Goal: Task Accomplishment & Management: Manage account settings

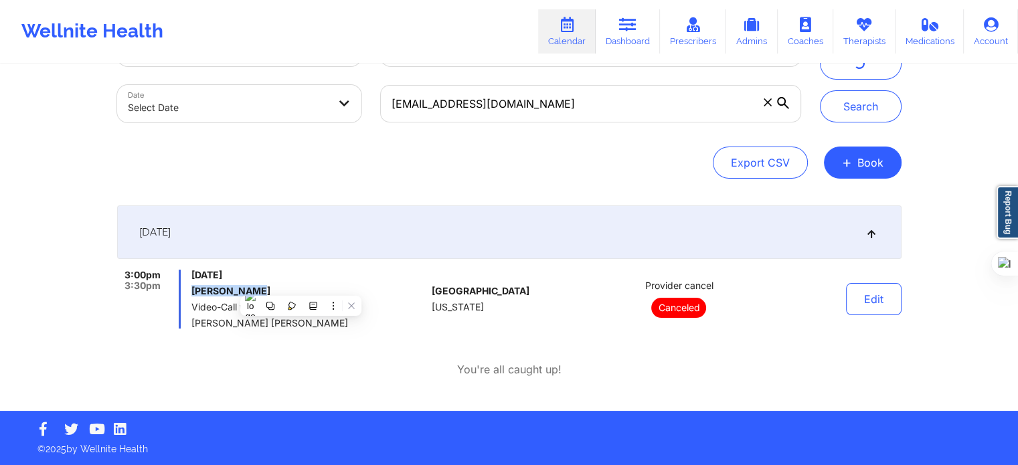
scroll to position [61, 0]
drag, startPoint x: 567, startPoint y: 36, endPoint x: 561, endPoint y: 107, distance: 71.2
click at [567, 36] on link "Calendar" at bounding box center [567, 31] width 58 height 44
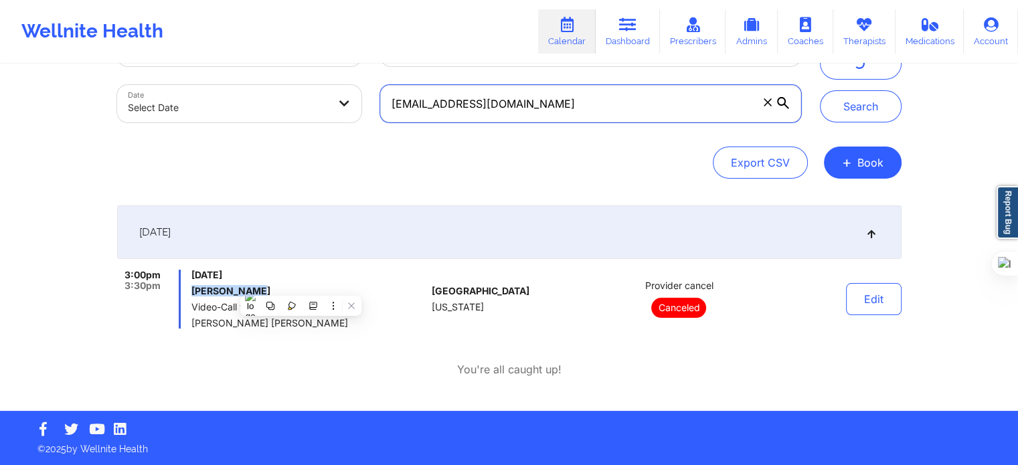
click at [561, 107] on input "[EMAIL_ADDRESS][DOMAIN_NAME]" at bounding box center [590, 103] width 420 height 37
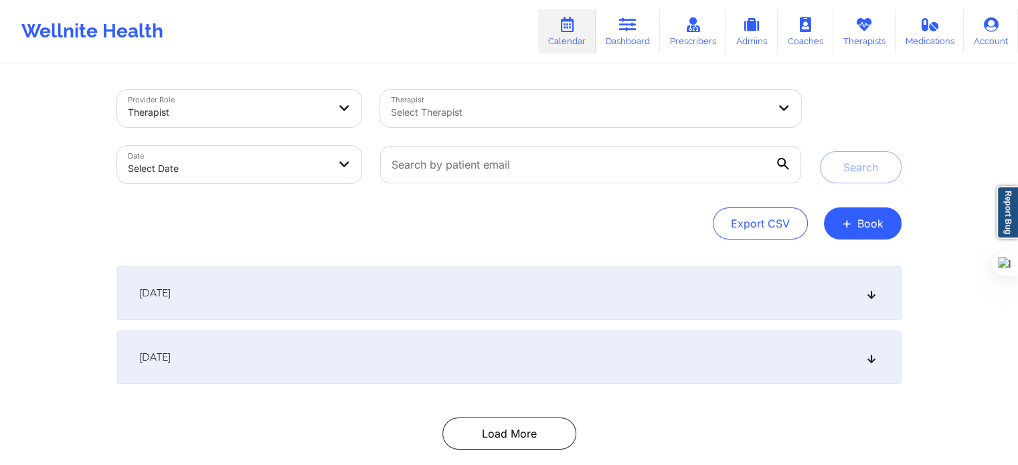
click at [725, 88] on div "Therapist Select Therapist" at bounding box center [590, 108] width 439 height 56
click at [704, 106] on div at bounding box center [579, 112] width 377 height 16
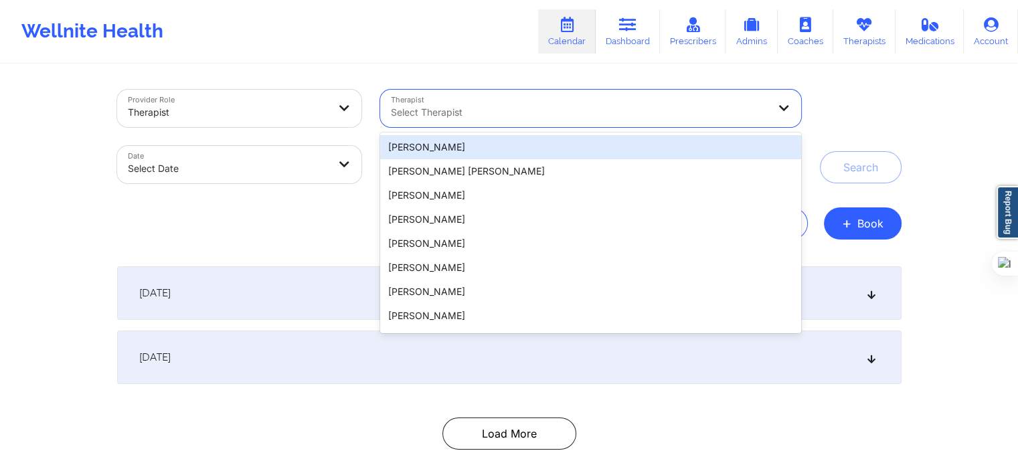
paste input "Susan P"
type input "Susan P"
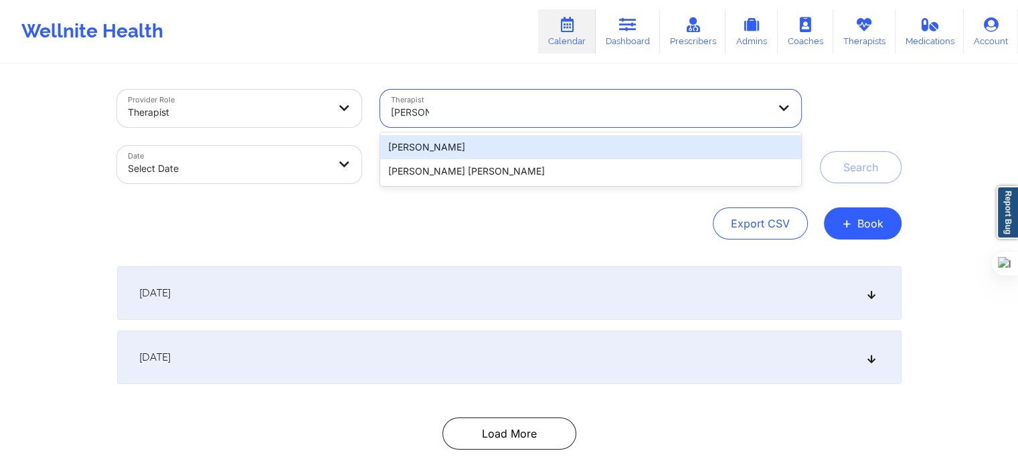
click at [497, 145] on div "Susan P Zapatha" at bounding box center [590, 147] width 420 height 24
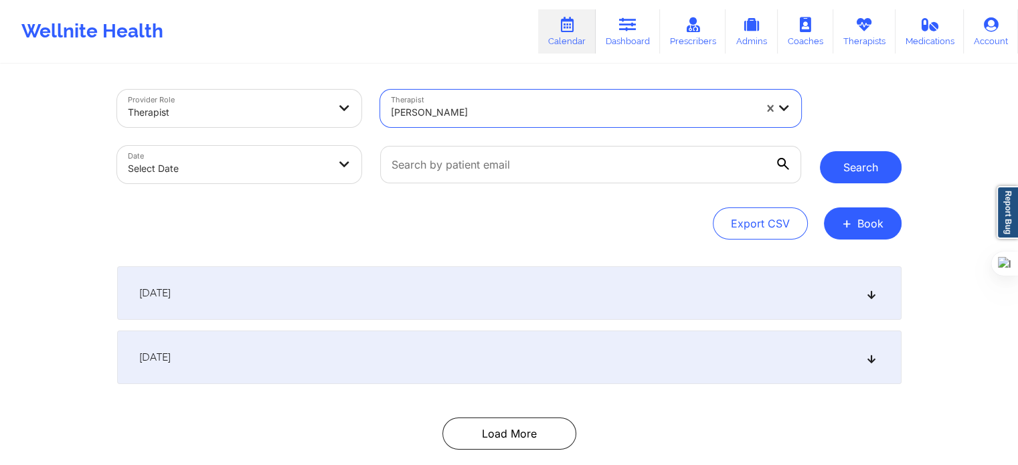
click at [852, 171] on button "Search" at bounding box center [861, 167] width 82 height 32
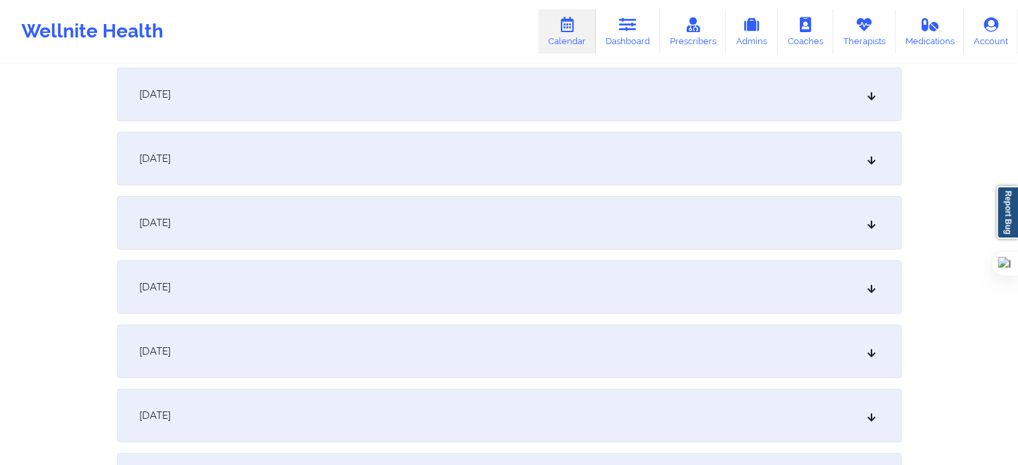
scroll to position [201, 0]
click at [709, 160] on div "September 25, 2025" at bounding box center [509, 157] width 784 height 54
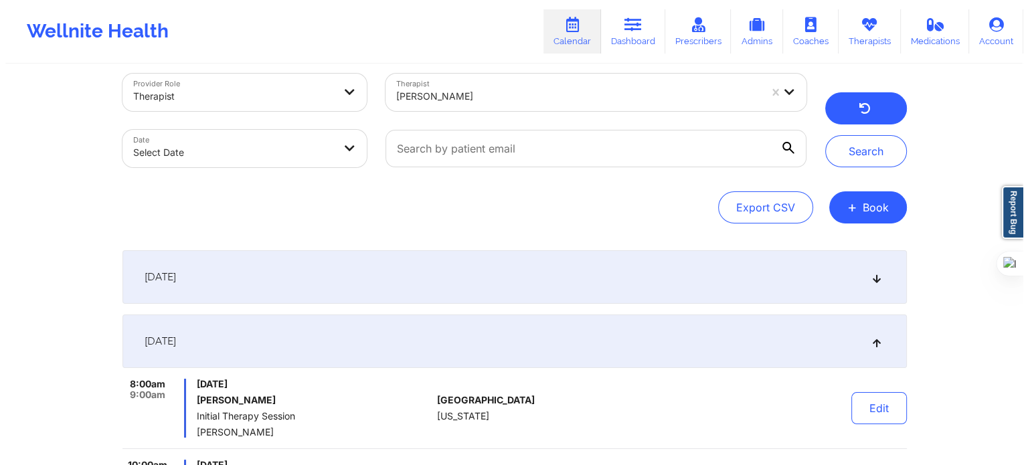
scroll to position [0, 0]
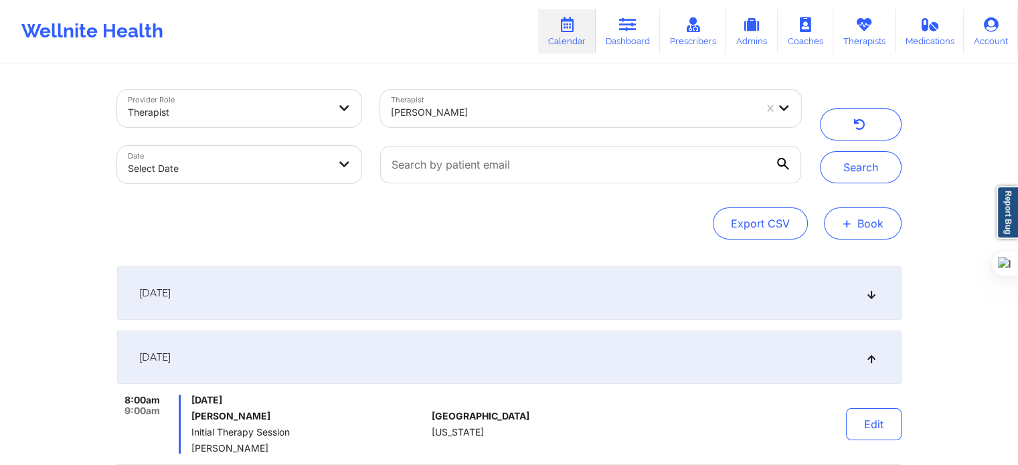
click at [854, 226] on button "+ Book" at bounding box center [863, 223] width 78 height 32
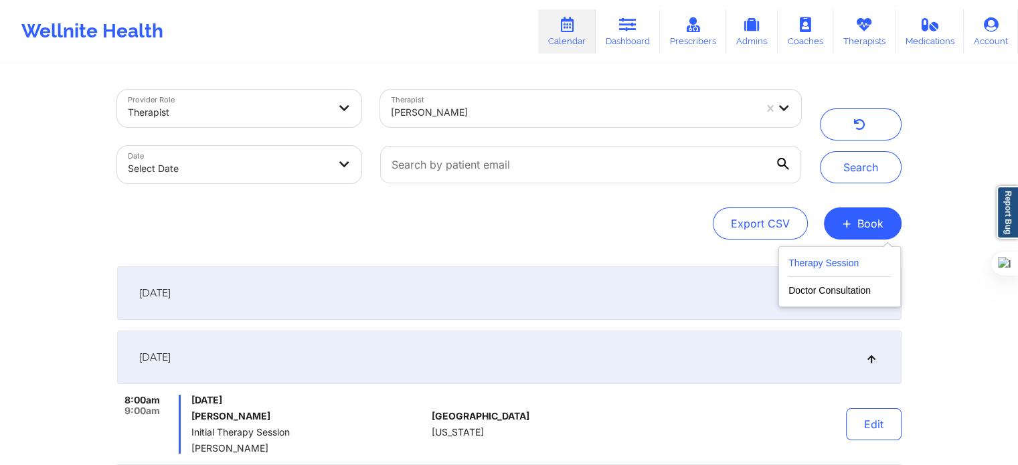
click at [817, 258] on button "Therapy Session" at bounding box center [839, 266] width 102 height 22
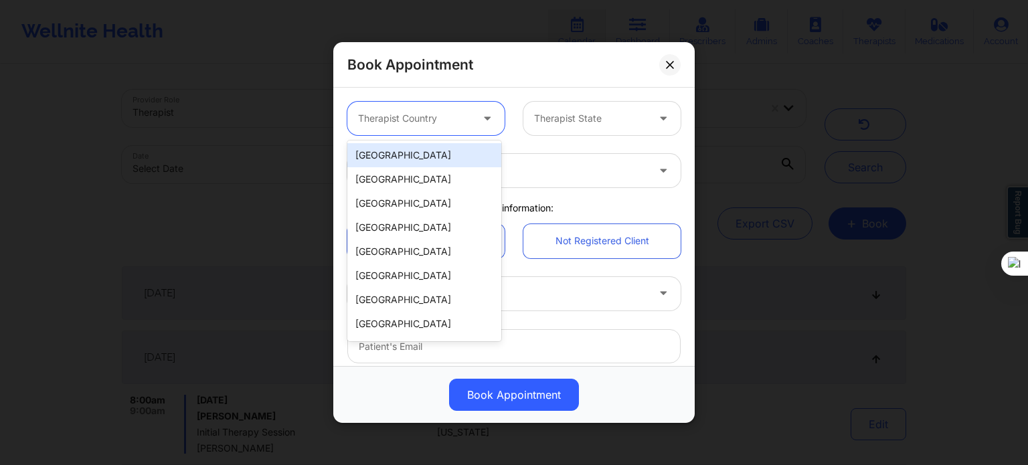
click at [418, 122] on div at bounding box center [414, 118] width 113 height 16
click at [420, 153] on div "[GEOGRAPHIC_DATA]" at bounding box center [424, 155] width 154 height 24
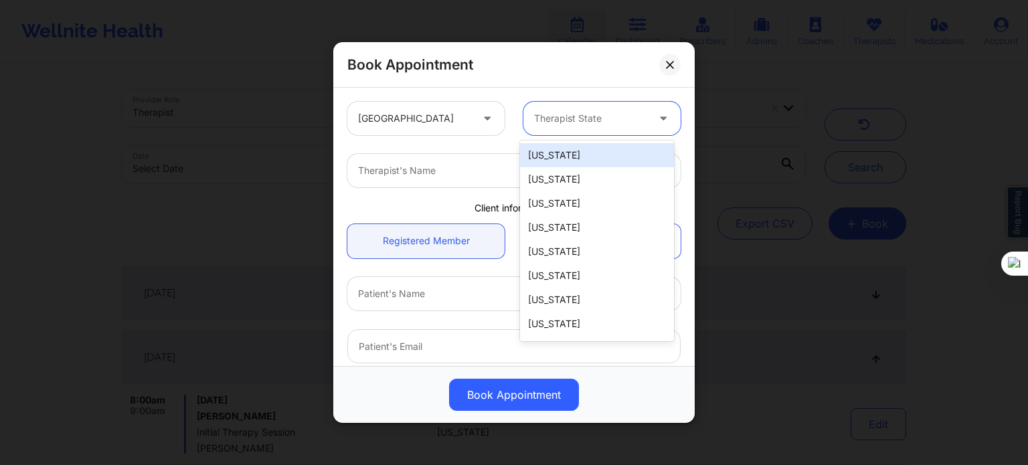
click at [546, 112] on div at bounding box center [590, 118] width 113 height 16
click at [620, 129] on div "Therapist State" at bounding box center [585, 118] width 125 height 33
type input "new"
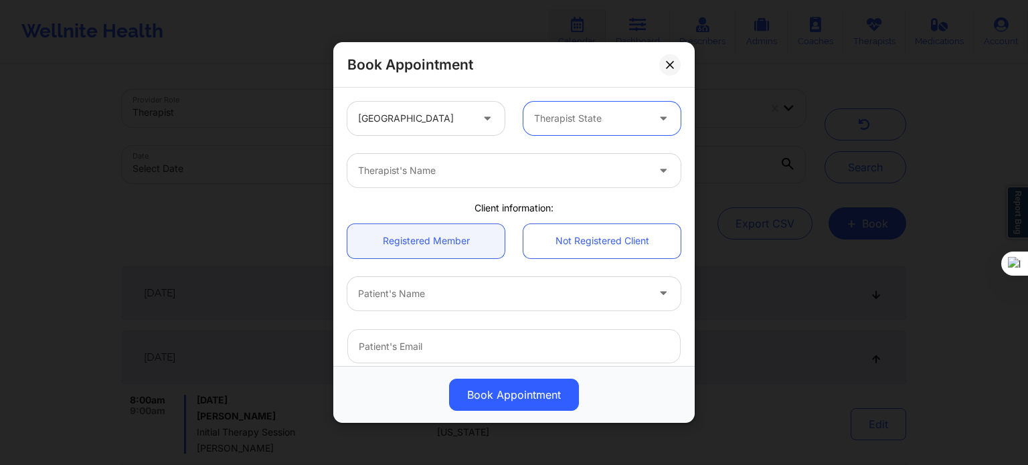
click at [580, 117] on div at bounding box center [590, 118] width 113 height 16
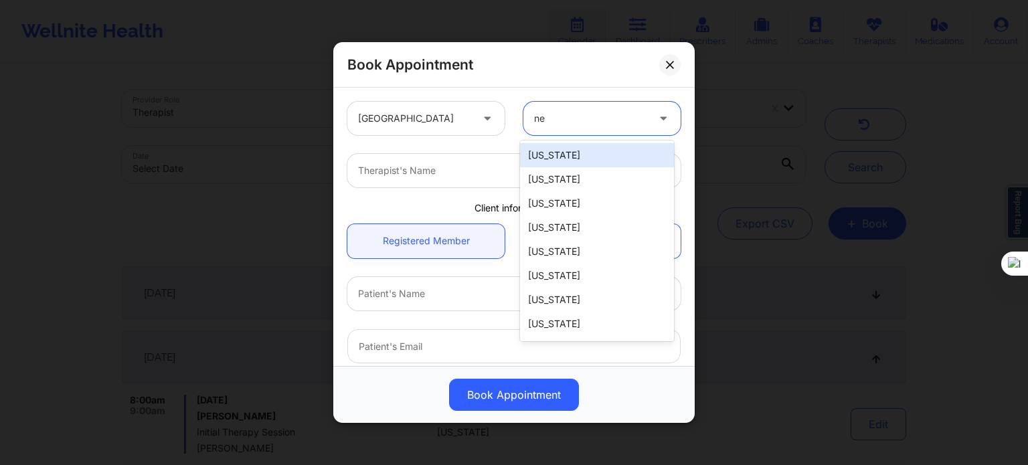
type input "new"
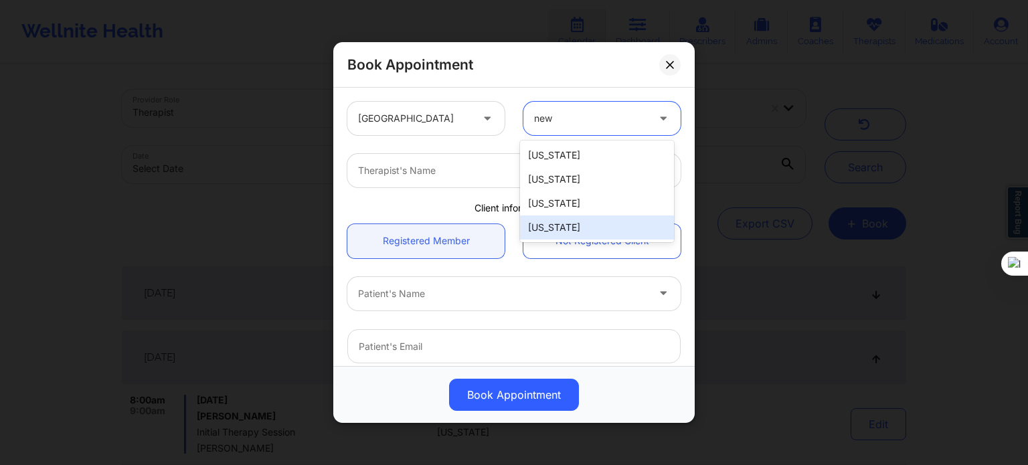
click at [551, 218] on div "[US_STATE]" at bounding box center [597, 228] width 154 height 24
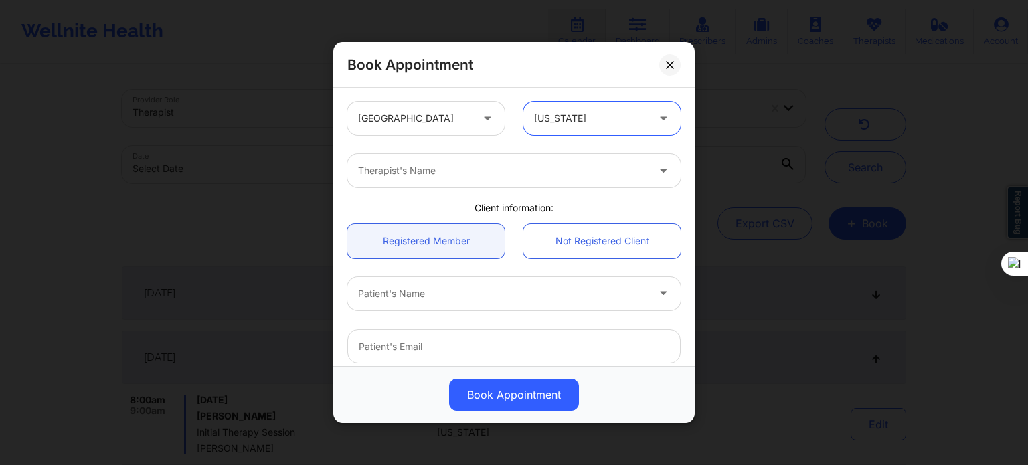
drag, startPoint x: 502, startPoint y: 74, endPoint x: 502, endPoint y: 81, distance: 7.4
click at [502, 80] on div "Book Appointment" at bounding box center [513, 65] width 361 height 46
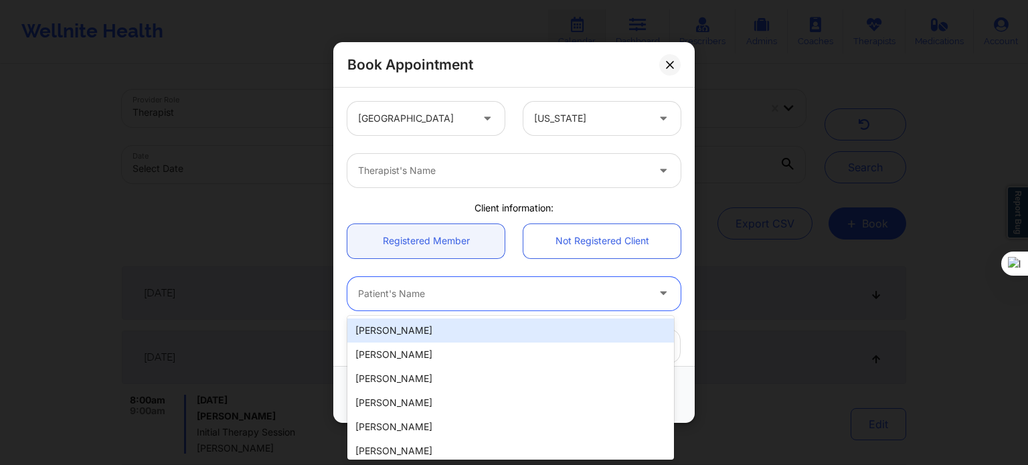
click at [498, 299] on div at bounding box center [502, 294] width 289 height 16
click at [478, 176] on div at bounding box center [502, 171] width 289 height 16
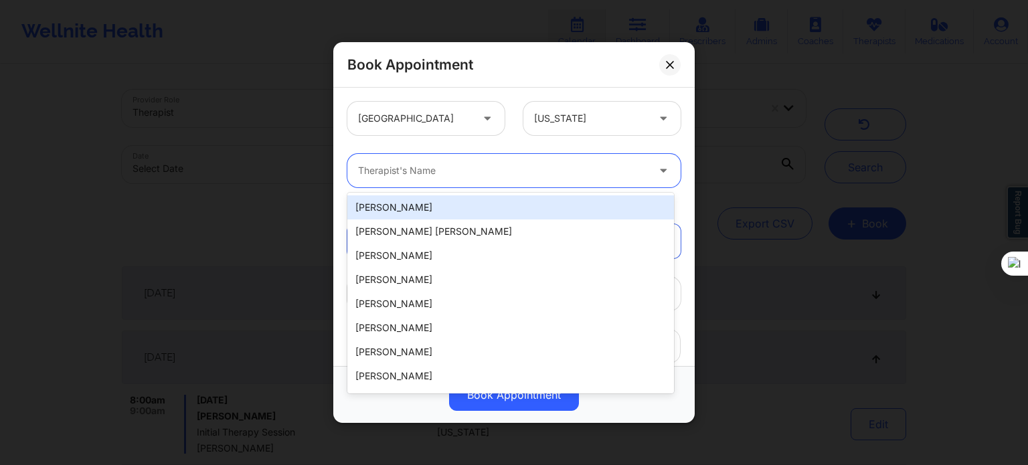
paste input "[PERSON_NAME]"
type input "[PERSON_NAME]"
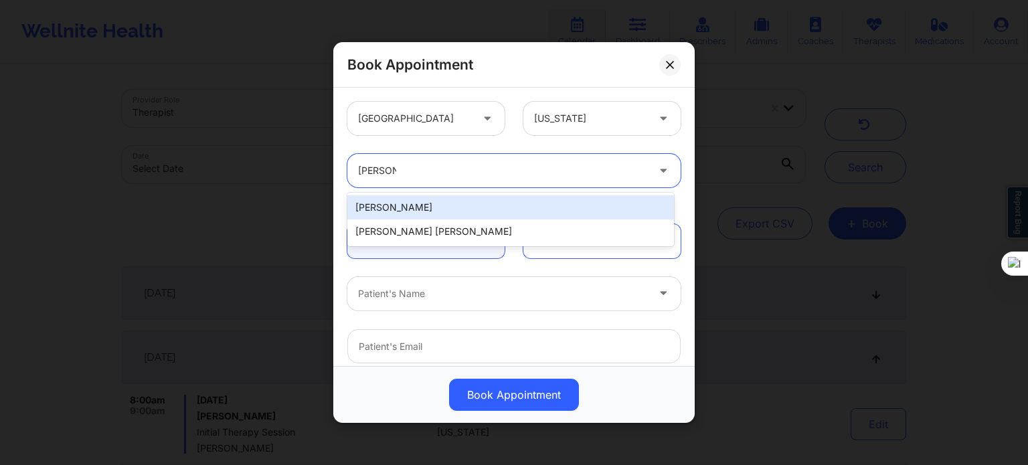
click at [448, 213] on div "[PERSON_NAME]" at bounding box center [510, 207] width 327 height 24
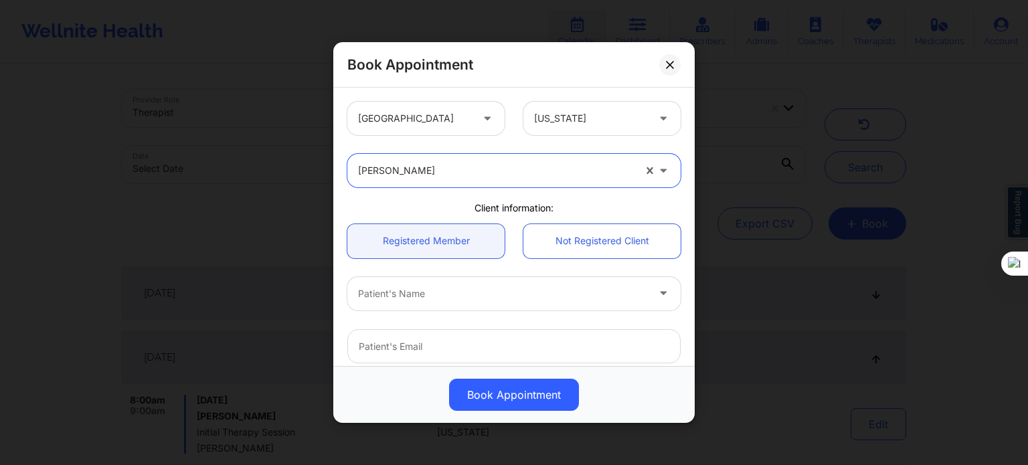
click at [422, 299] on div at bounding box center [502, 294] width 289 height 16
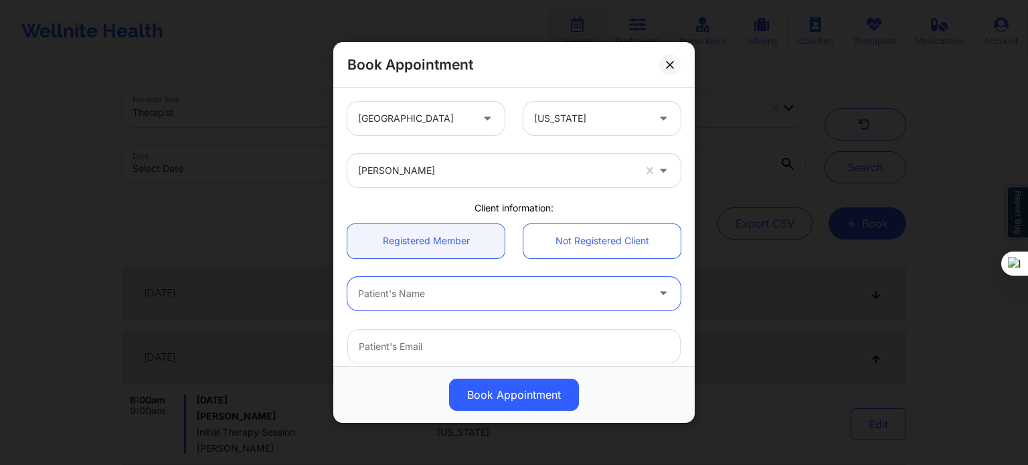
paste input "STARBRINA SULLIVAN"
type input "STARBRINA"
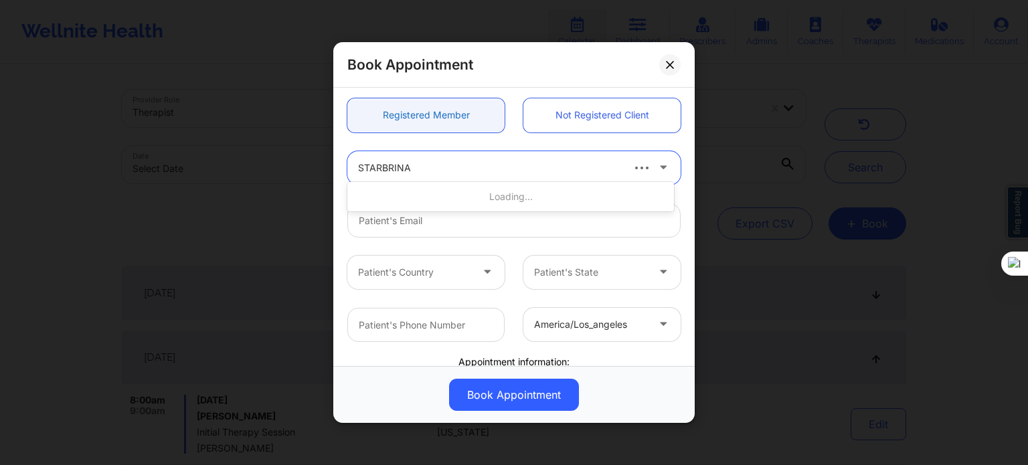
scroll to position [134, 0]
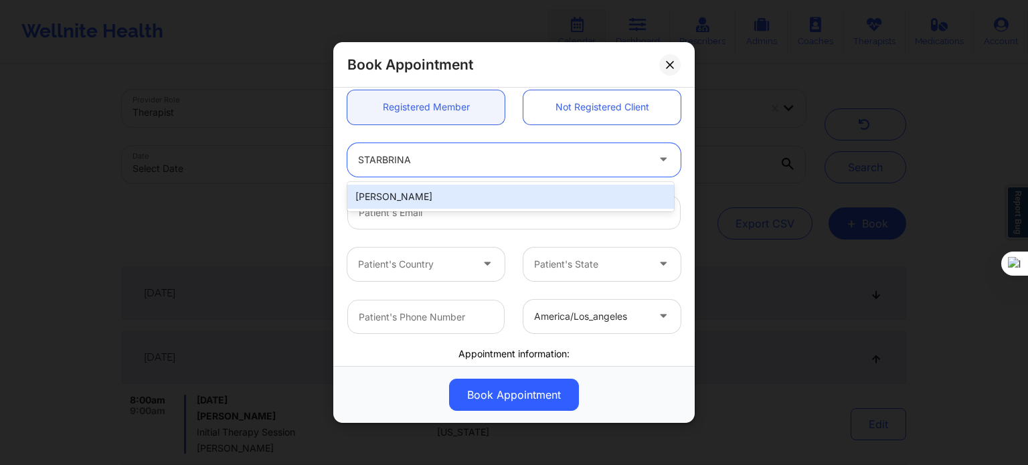
click at [442, 197] on div "Starbrina Sullivan" at bounding box center [510, 197] width 327 height 24
type input "starbrinasullivan@gmail.com"
type input "+13479682693"
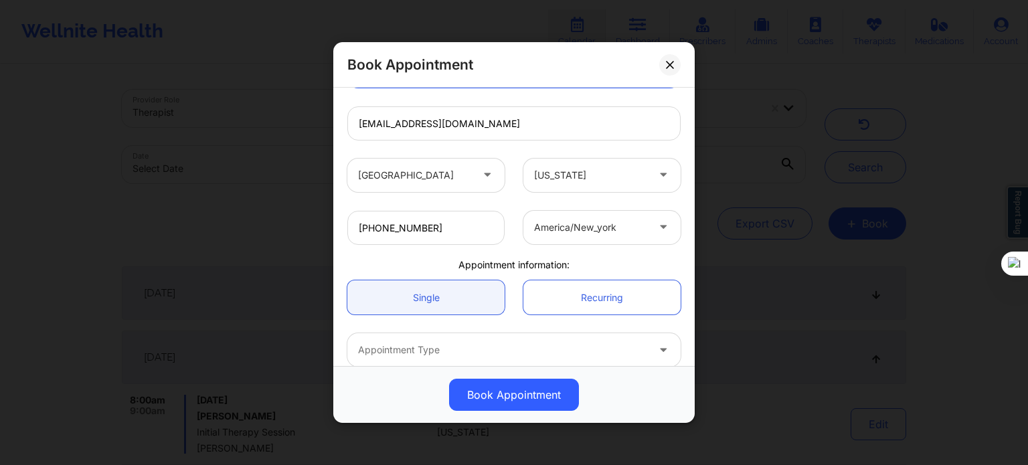
scroll to position [289, 0]
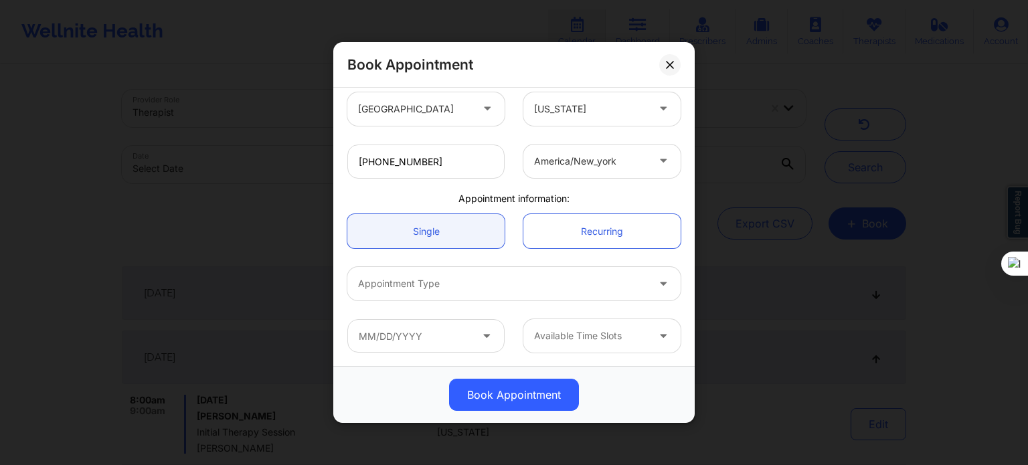
click at [475, 278] on div at bounding box center [502, 284] width 289 height 16
click at [514, 280] on div at bounding box center [502, 284] width 289 height 16
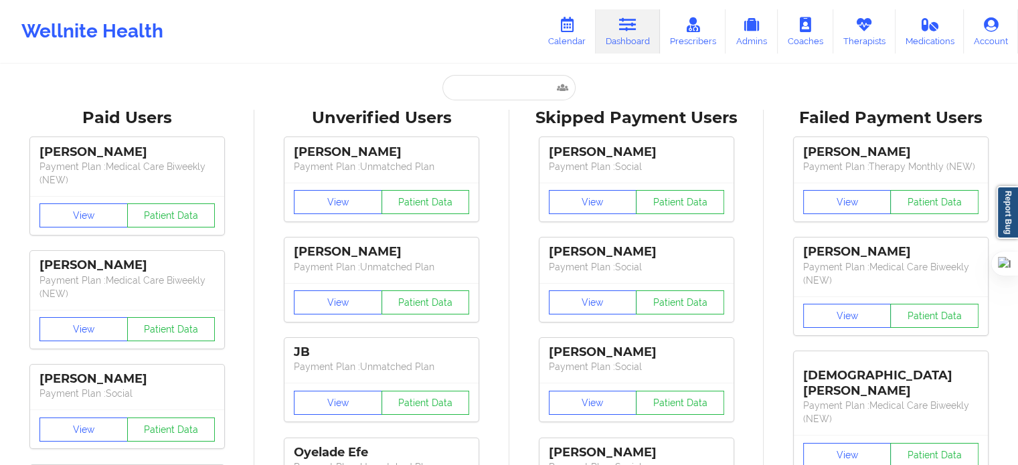
click at [625, 37] on link "Dashboard" at bounding box center [628, 31] width 64 height 44
click at [865, 31] on icon at bounding box center [863, 24] width 17 height 15
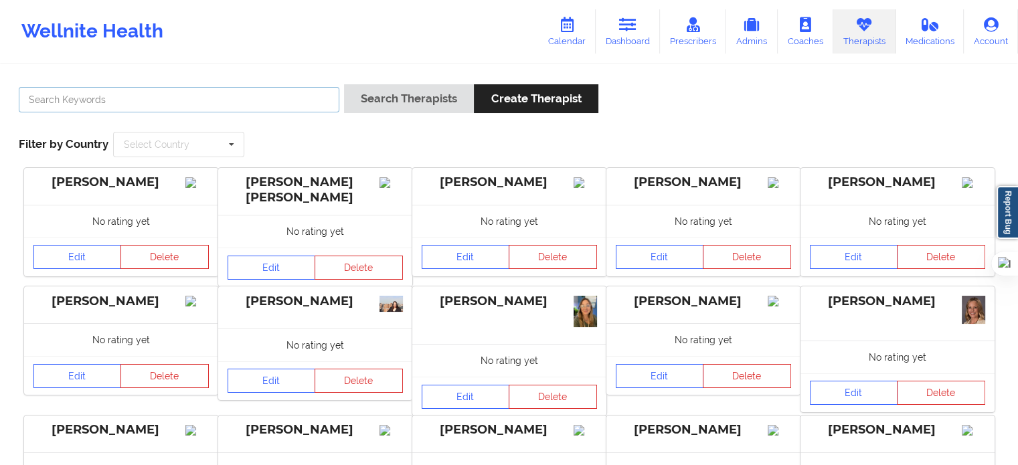
click at [308, 106] on input "text" at bounding box center [179, 99] width 321 height 25
paste input "Susan P"
type input "Susan P"
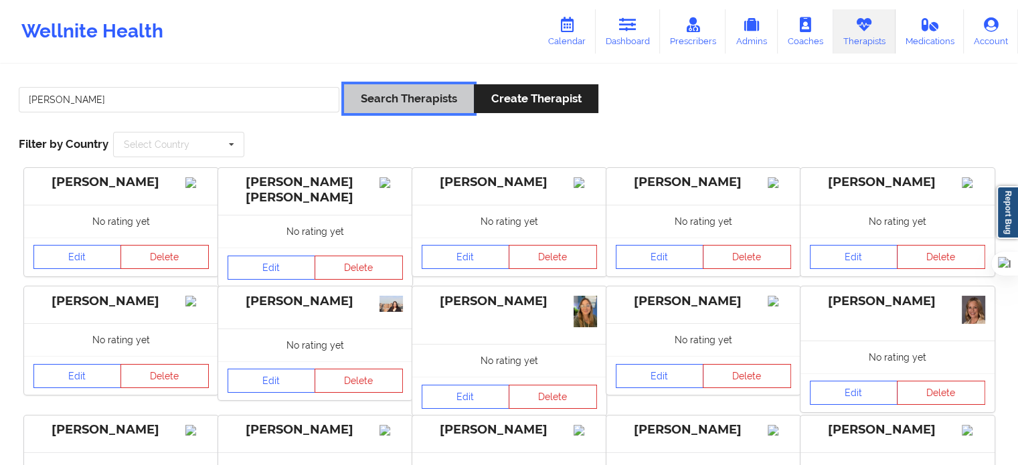
click at [396, 106] on button "Search Therapists" at bounding box center [409, 98] width 130 height 29
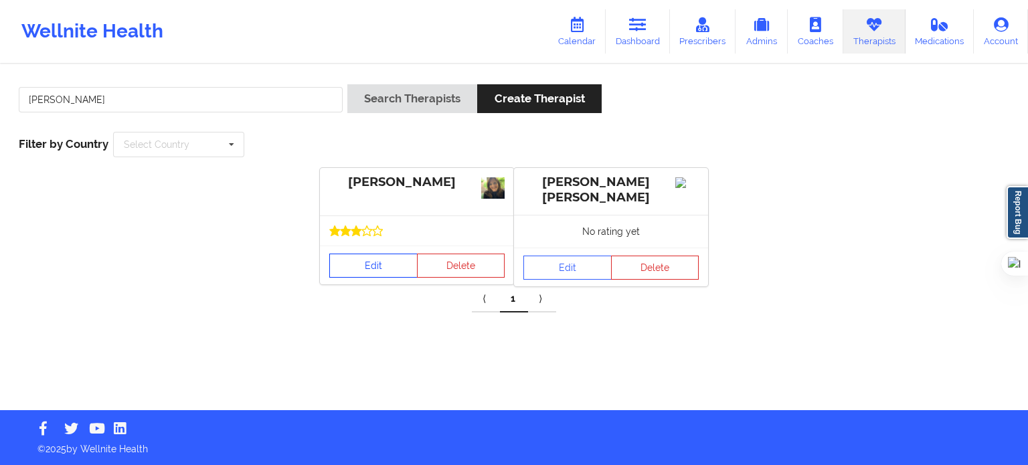
click at [372, 270] on link "Edit" at bounding box center [373, 266] width 88 height 24
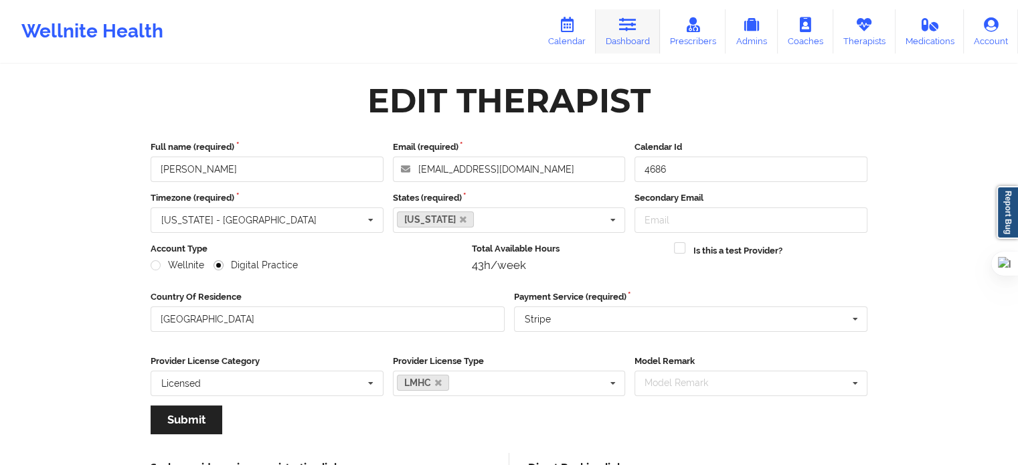
click at [641, 37] on link "Dashboard" at bounding box center [628, 31] width 64 height 44
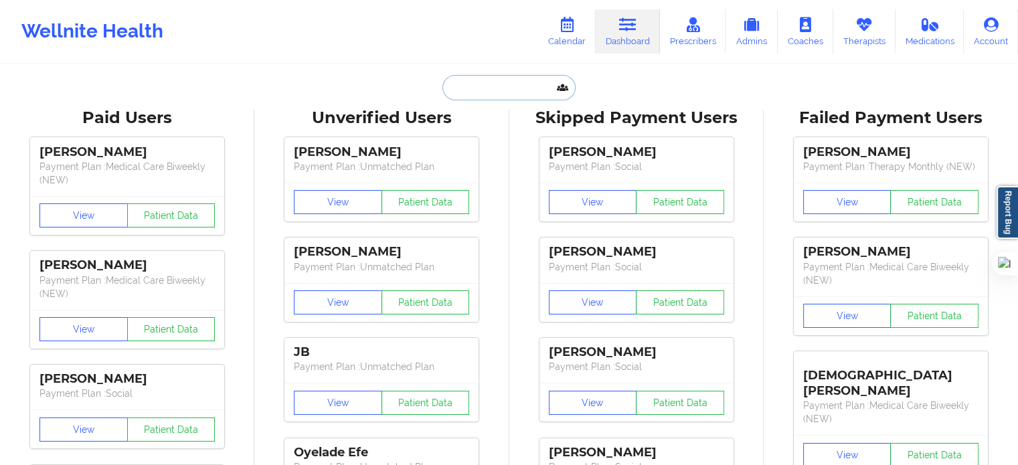
click at [470, 89] on input "text" at bounding box center [508, 87] width 133 height 25
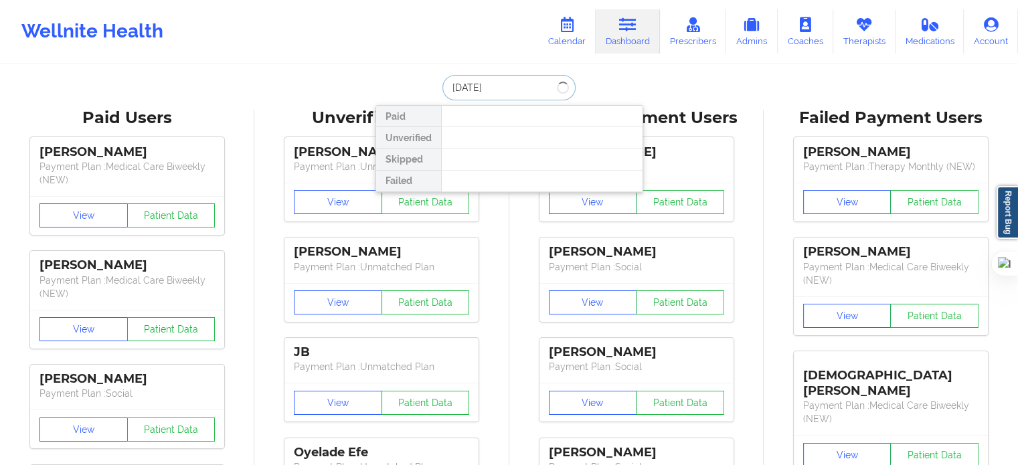
type input "02/13/1997"
drag, startPoint x: 527, startPoint y: 90, endPoint x: 424, endPoint y: 92, distance: 103.7
click at [424, 92] on div "02/13/1997 Paid Unverified Skipped Failed" at bounding box center [509, 87] width 268 height 25
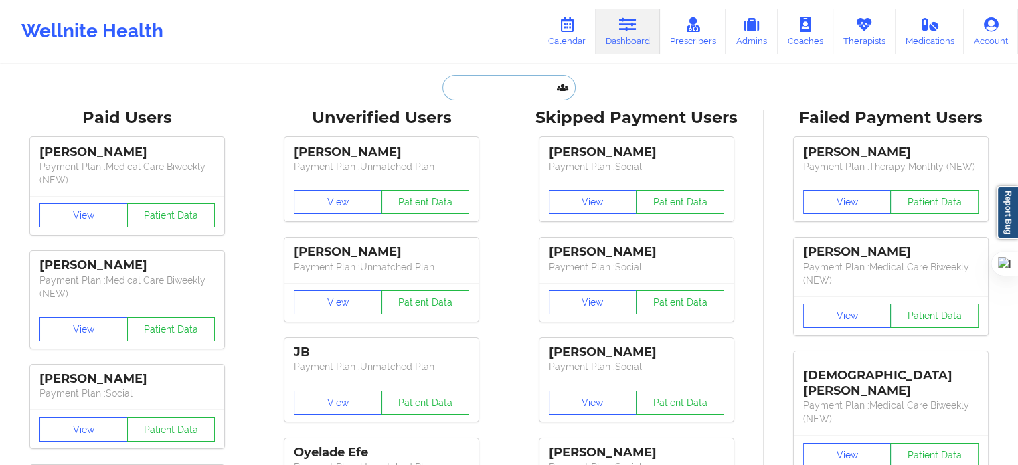
click at [522, 91] on input "text" at bounding box center [508, 87] width 133 height 25
paste input "570-807-4930"
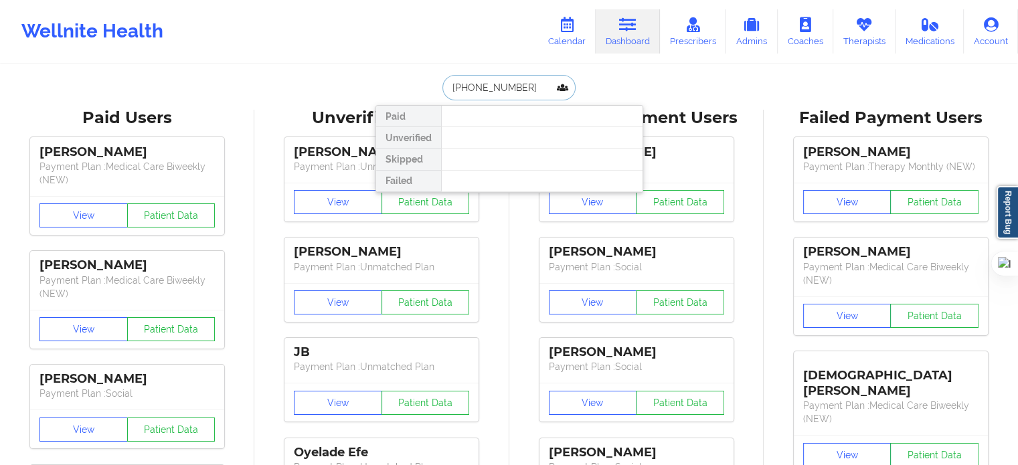
type input "570-807-4930"
drag, startPoint x: 527, startPoint y: 88, endPoint x: 344, endPoint y: 88, distance: 183.4
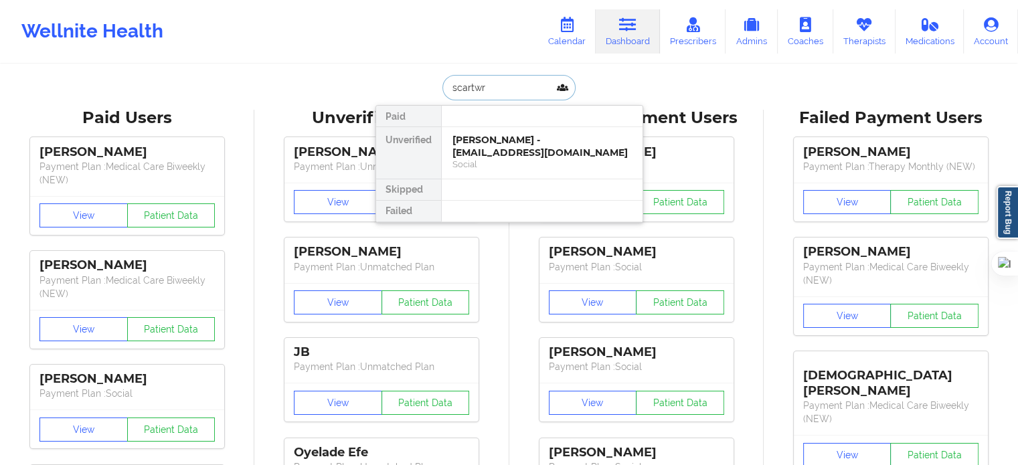
type input "scartwri"
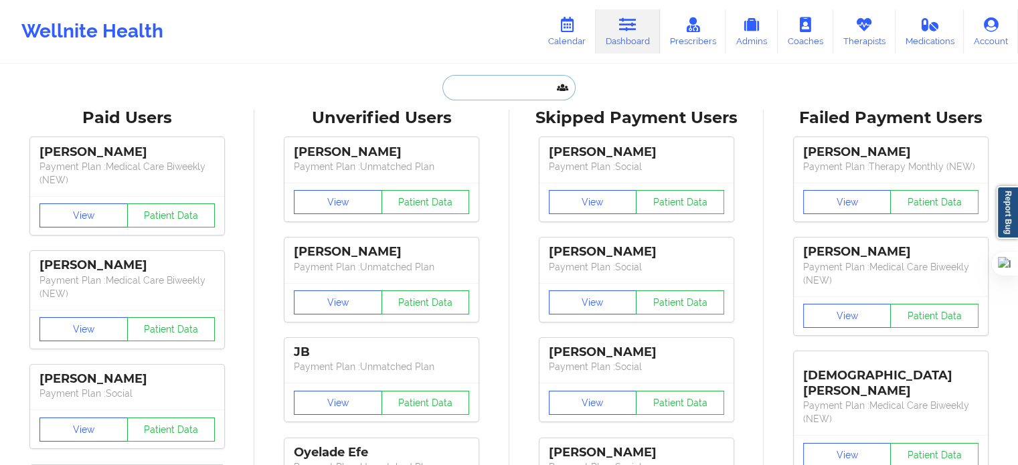
click at [458, 93] on input "text" at bounding box center [508, 87] width 133 height 25
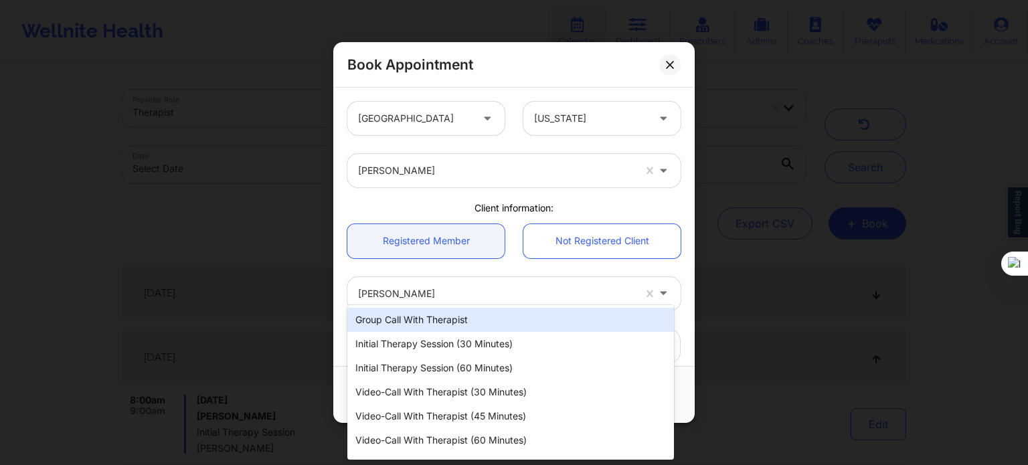
scroll to position [289, 0]
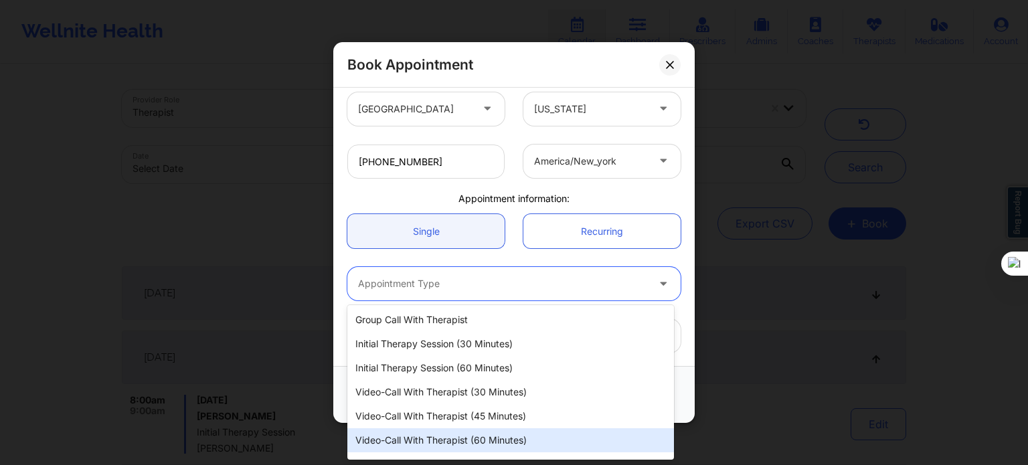
click at [471, 443] on div "Video-Call with Therapist (60 minutes)" at bounding box center [510, 440] width 327 height 24
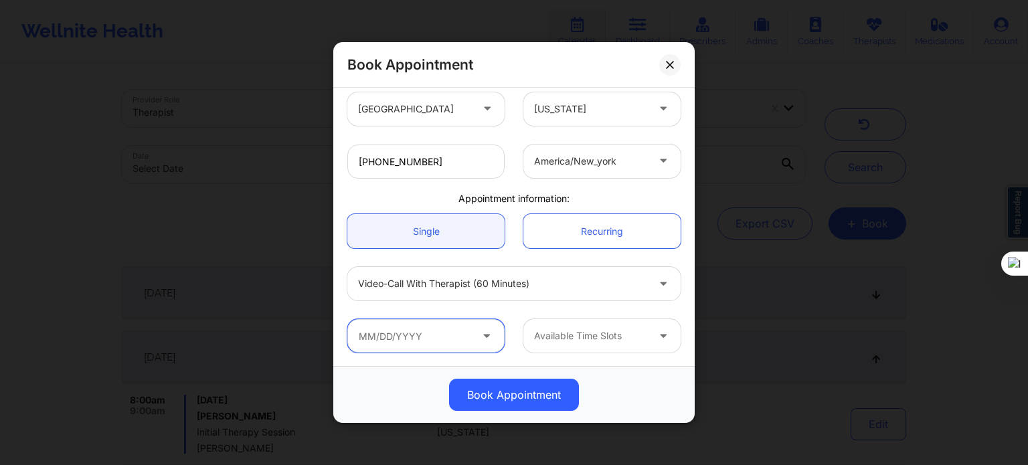
click at [466, 341] on input "text" at bounding box center [425, 335] width 157 height 33
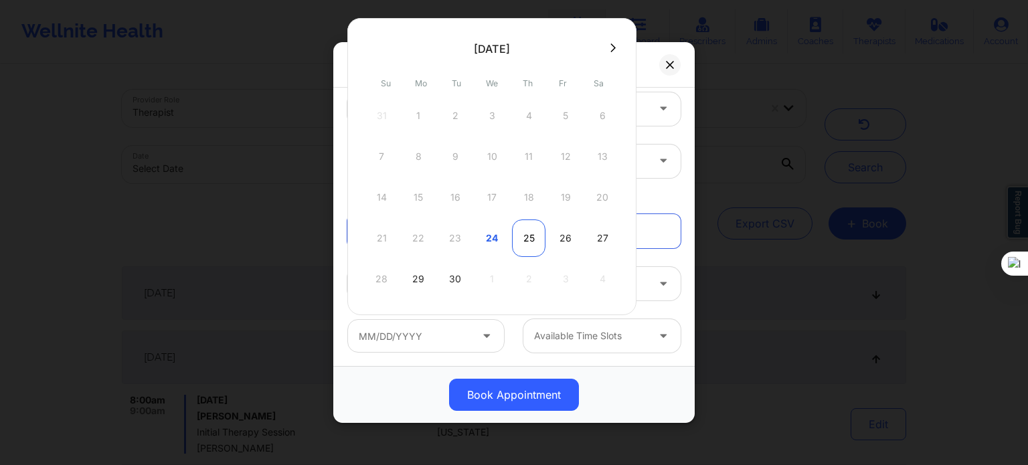
click at [517, 238] on div "25" at bounding box center [528, 238] width 33 height 37
type input "09/25/2025"
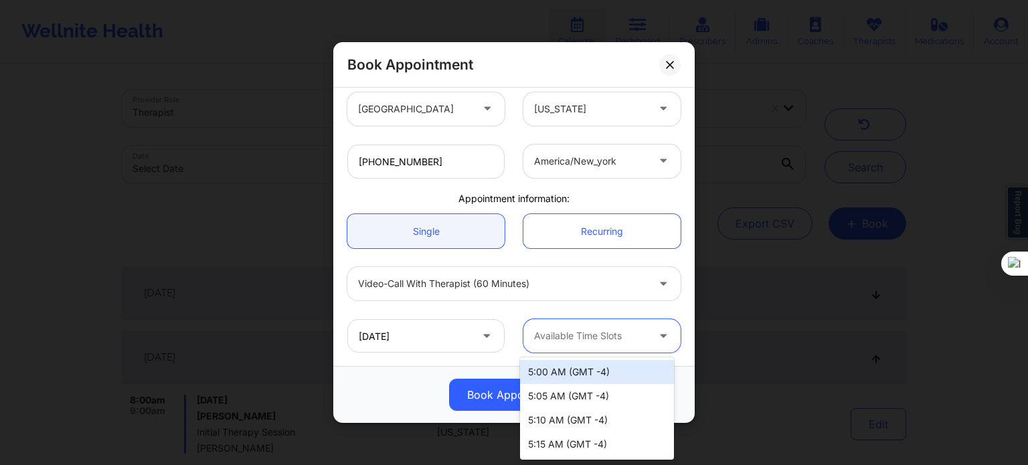
click at [597, 333] on div at bounding box center [590, 336] width 113 height 16
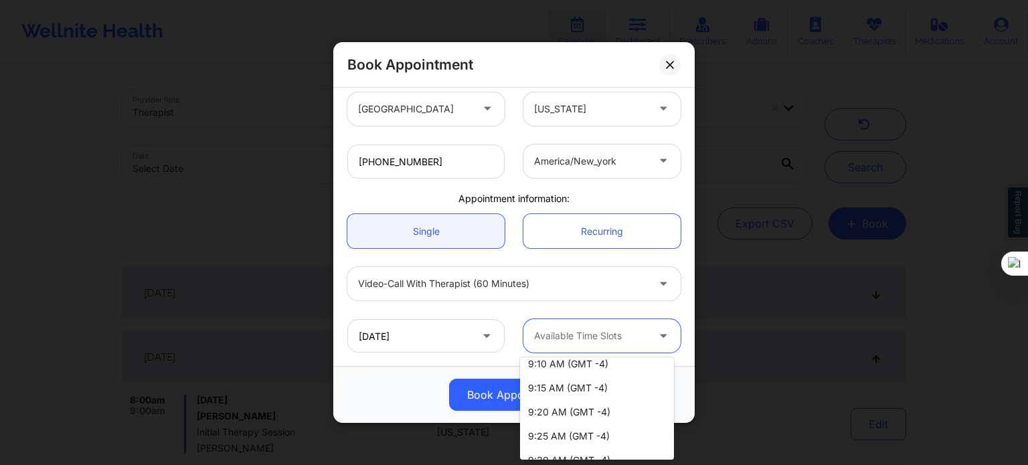
scroll to position [736, 0]
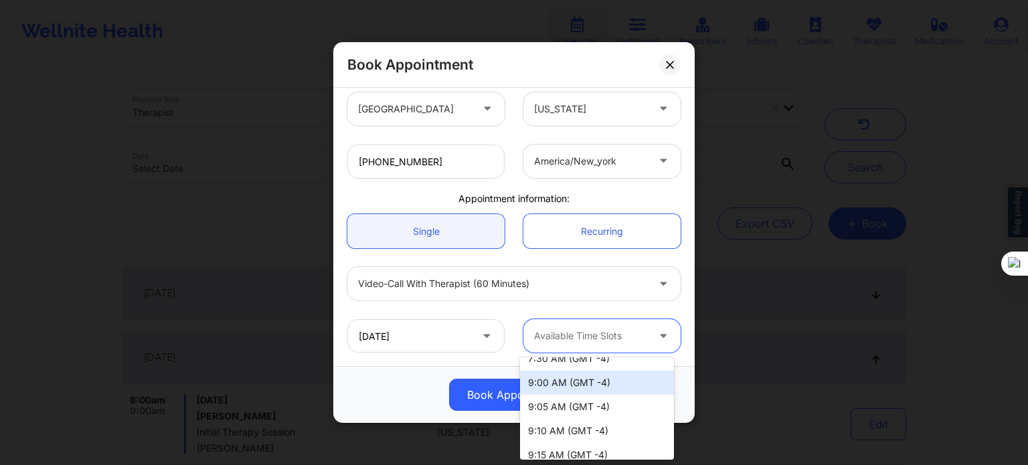
click at [568, 385] on div "9:00 AM (GMT -4)" at bounding box center [597, 383] width 154 height 24
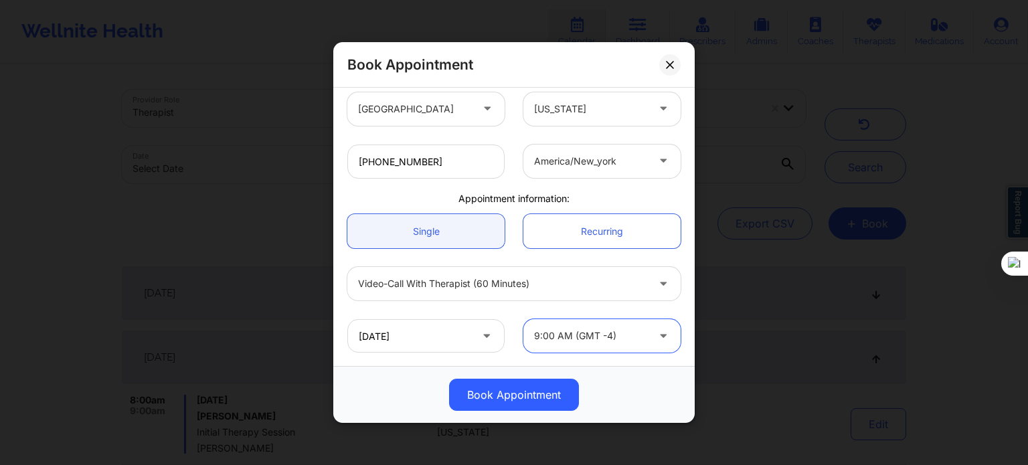
click at [578, 339] on div at bounding box center [590, 336] width 113 height 16
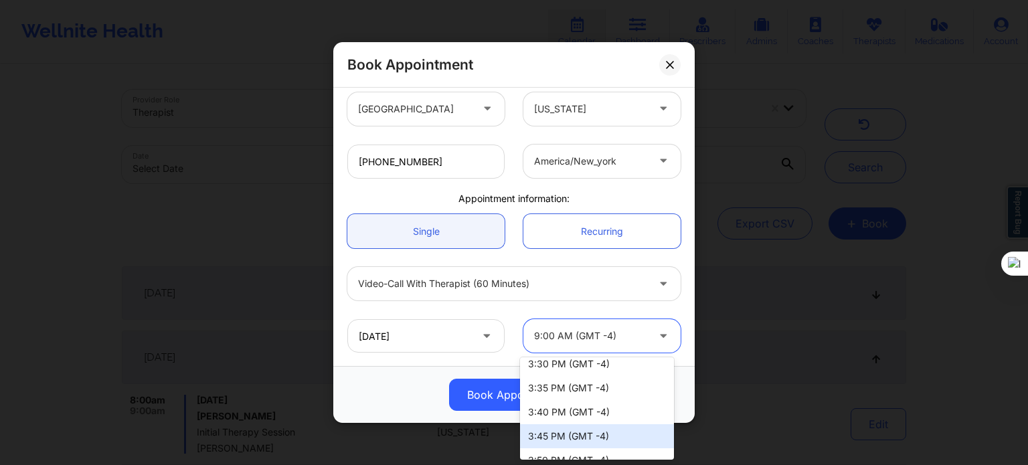
scroll to position [1339, 0]
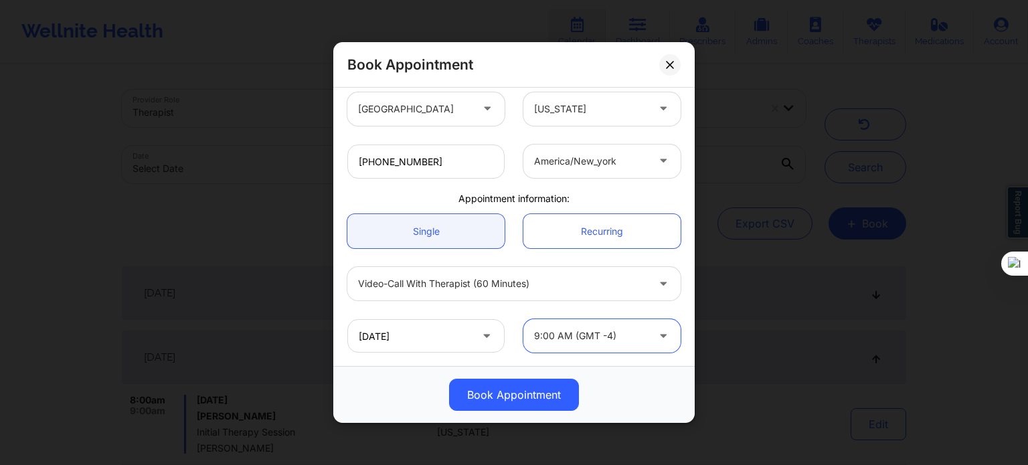
click at [585, 329] on div at bounding box center [590, 336] width 113 height 16
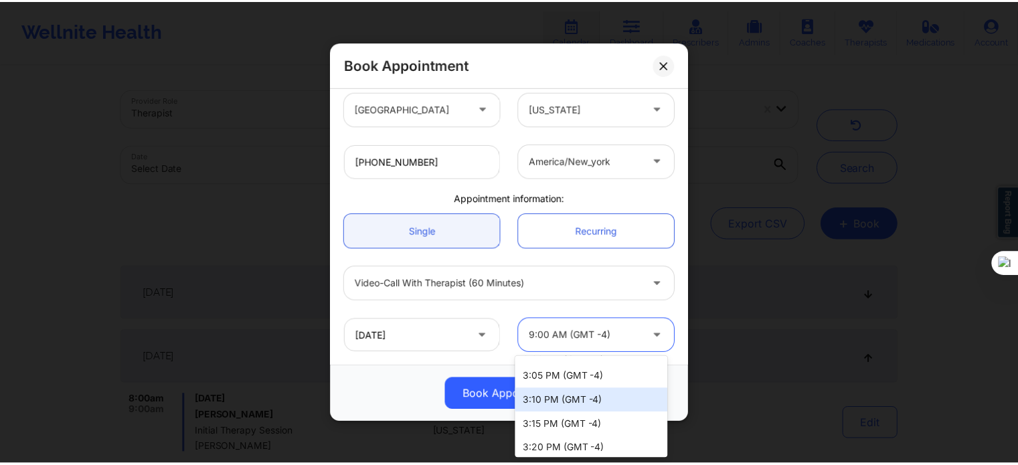
scroll to position [1205, 0]
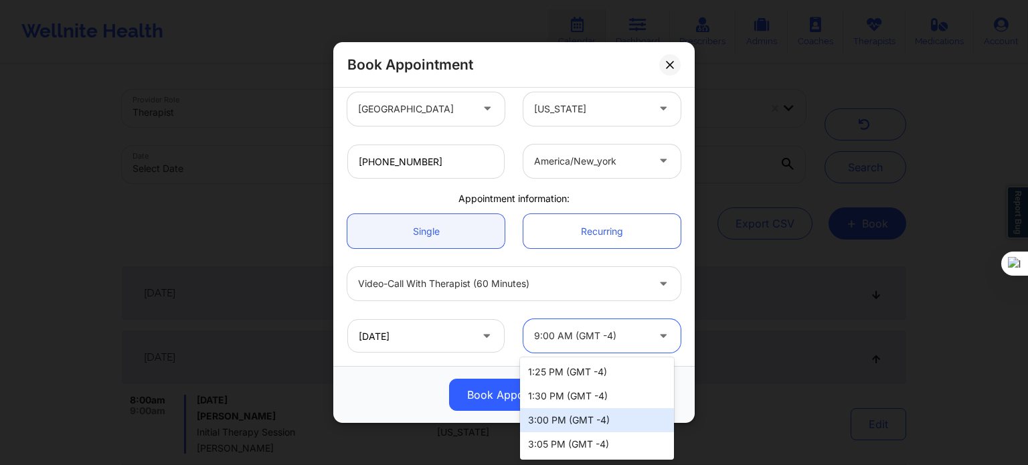
click at [551, 411] on div "3:00 PM (GMT -4)" at bounding box center [597, 420] width 154 height 24
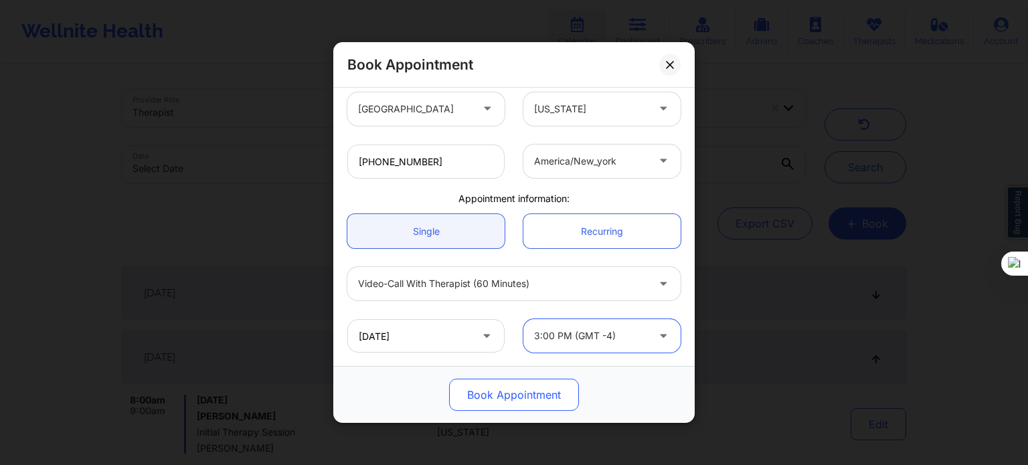
click at [527, 395] on button "Book Appointment" at bounding box center [514, 395] width 130 height 32
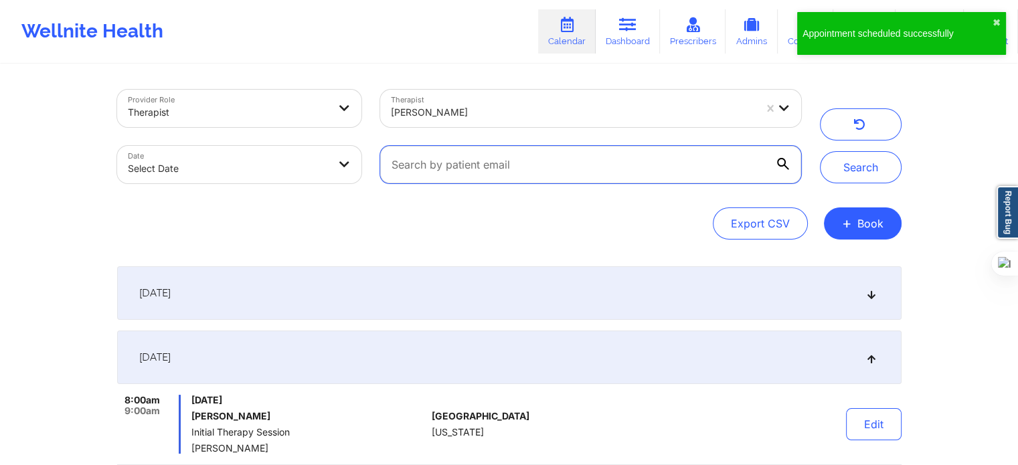
click at [483, 167] on input "text" at bounding box center [590, 164] width 420 height 37
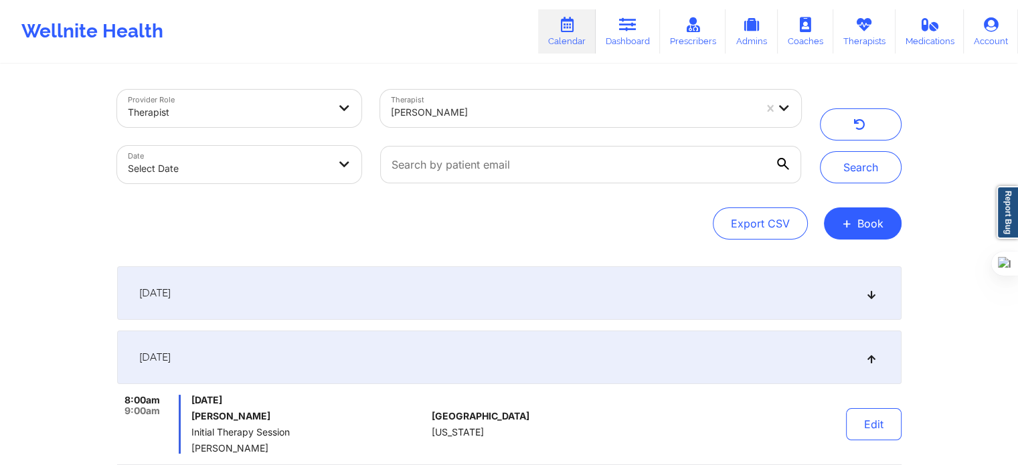
click at [891, 100] on div "Search" at bounding box center [861, 137] width 82 height 94
click at [842, 122] on button "button" at bounding box center [861, 124] width 82 height 32
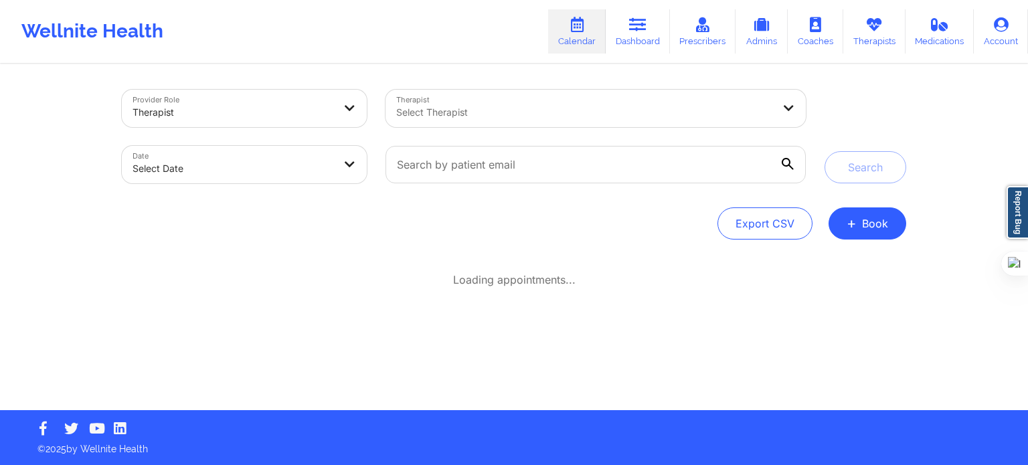
click at [693, 113] on div at bounding box center [584, 112] width 377 height 16
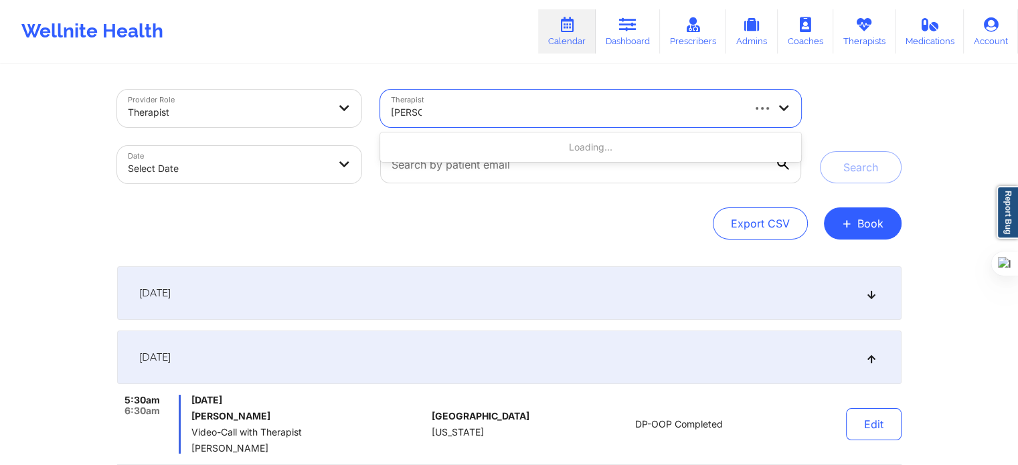
type input "susan p"
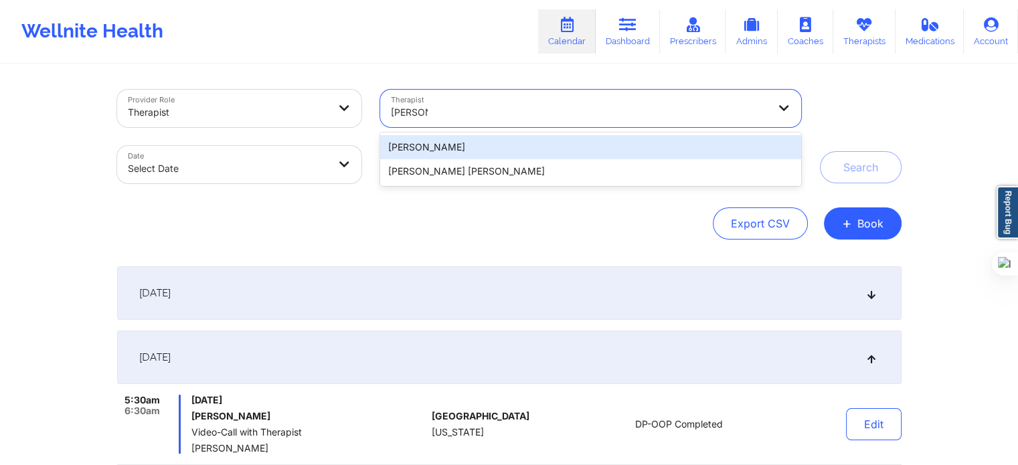
click at [637, 136] on div "[PERSON_NAME]" at bounding box center [590, 147] width 420 height 24
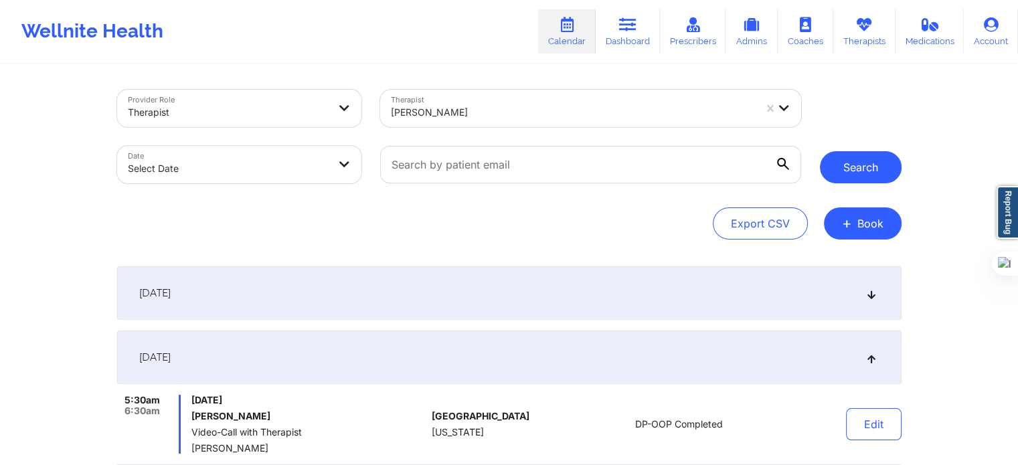
click at [859, 173] on button "Search" at bounding box center [861, 167] width 82 height 32
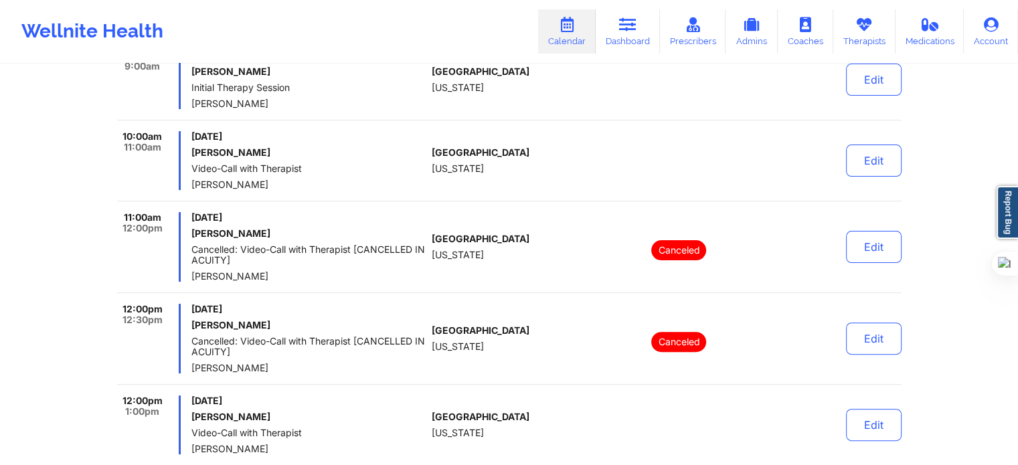
scroll to position [268, 0]
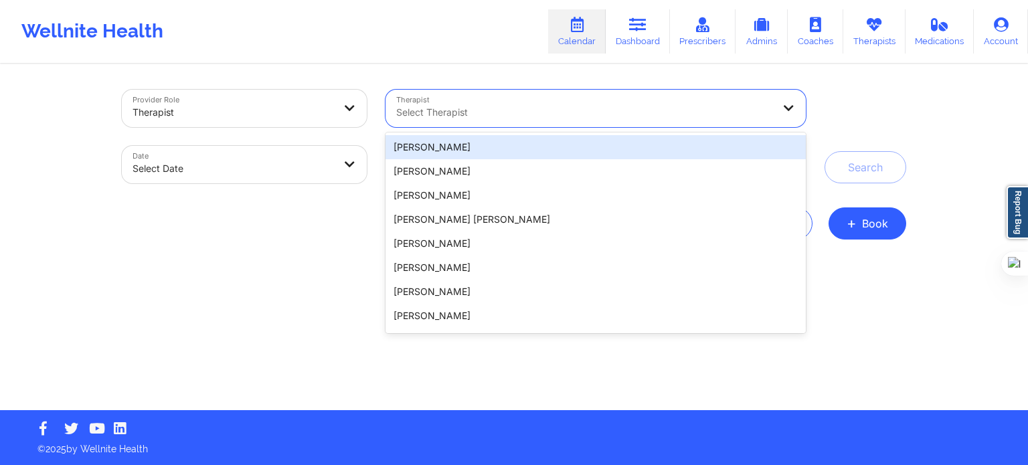
click at [511, 115] on div at bounding box center [584, 112] width 377 height 16
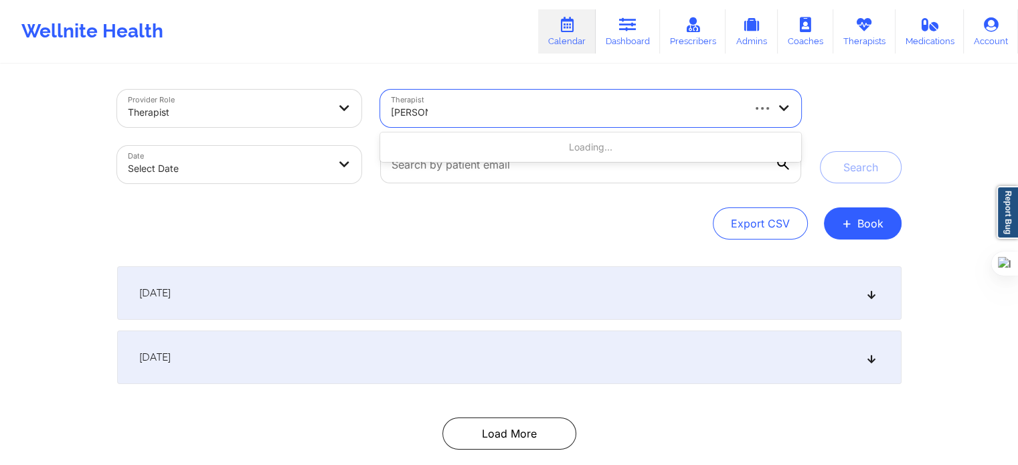
type input "[PERSON_NAME]"
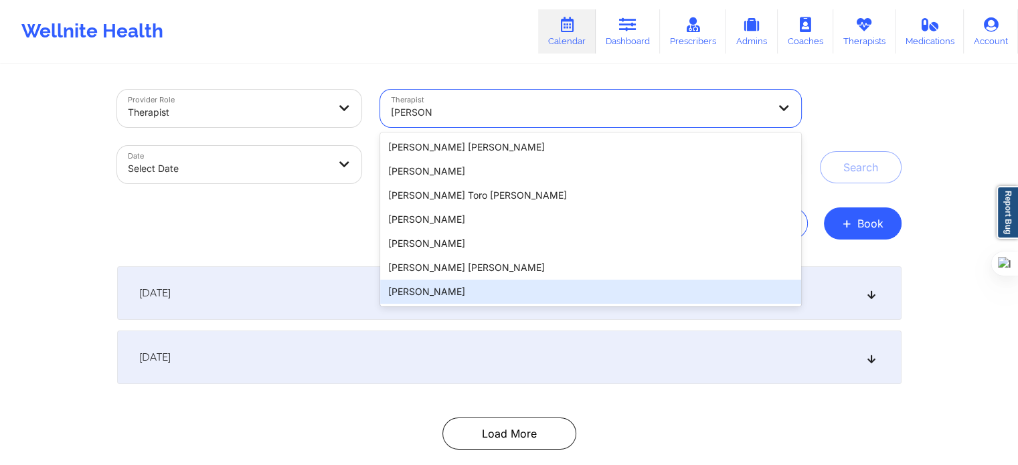
click at [464, 296] on div "Monica Samper" at bounding box center [590, 292] width 420 height 24
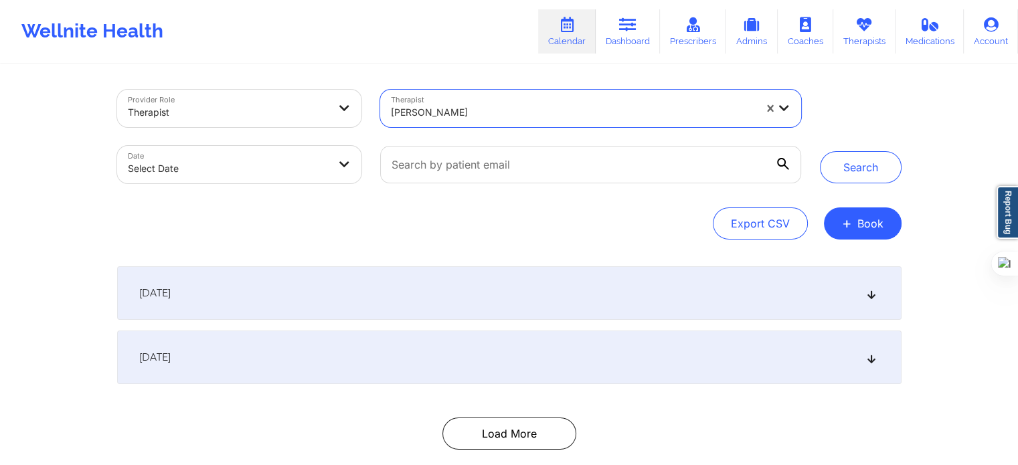
click at [400, 374] on div "September 24, 2025" at bounding box center [509, 358] width 784 height 54
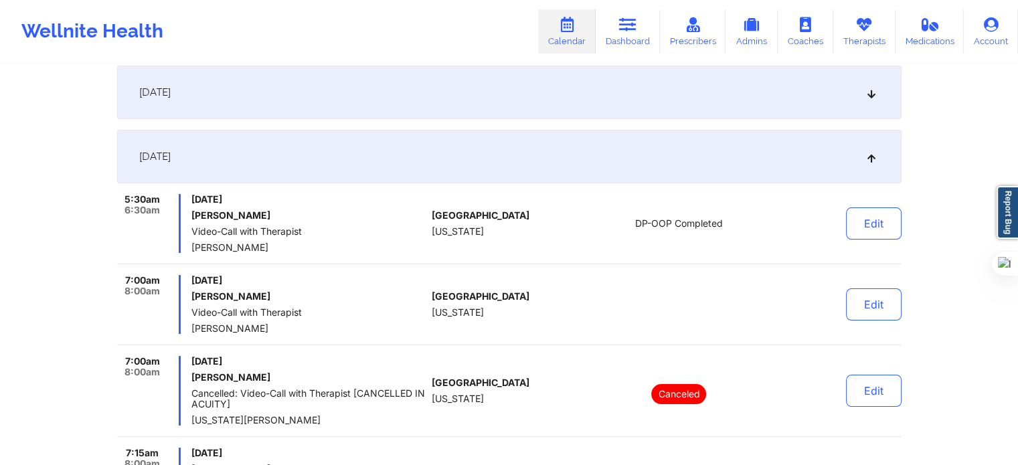
click at [527, 170] on div "September 24, 2025" at bounding box center [509, 157] width 784 height 54
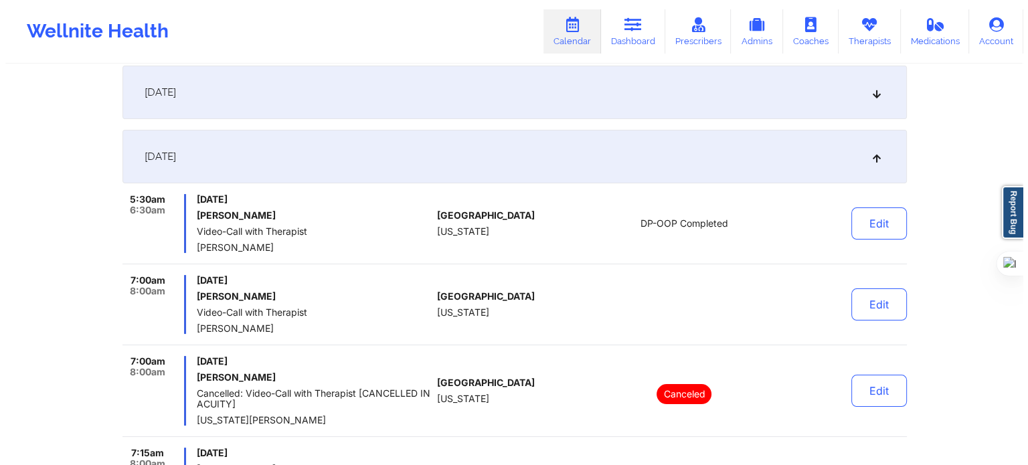
scroll to position [72, 0]
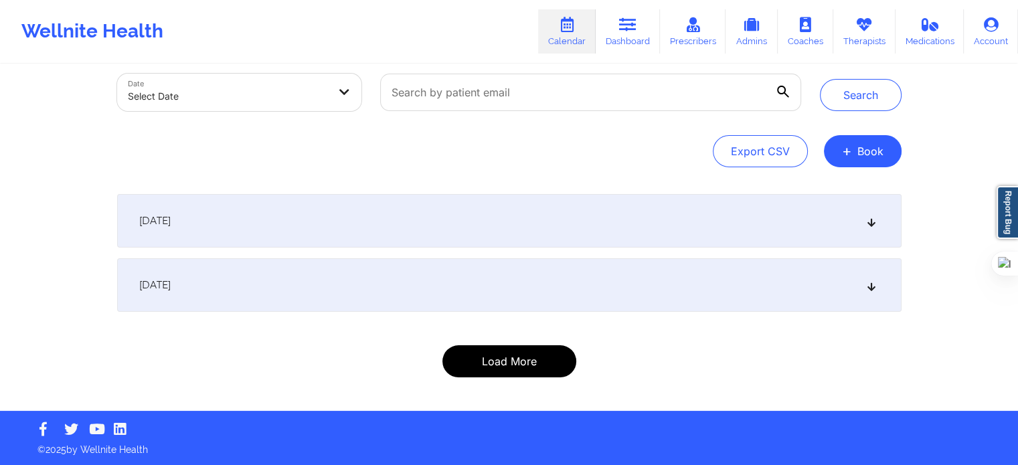
click at [509, 353] on button "Load More" at bounding box center [509, 361] width 134 height 32
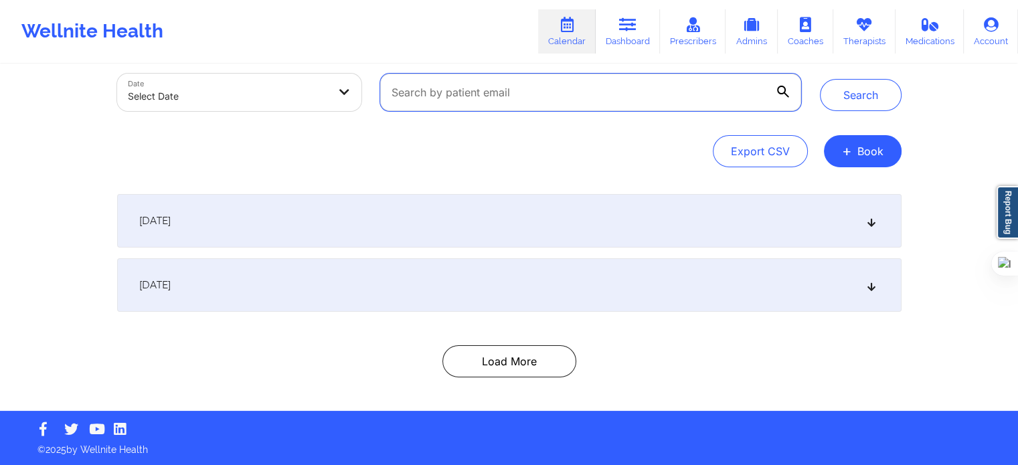
click at [664, 93] on input "text" at bounding box center [590, 92] width 420 height 37
paste input "[EMAIL_ADDRESS][DOMAIN_NAME]"
type input "[EMAIL_ADDRESS][DOMAIN_NAME]"
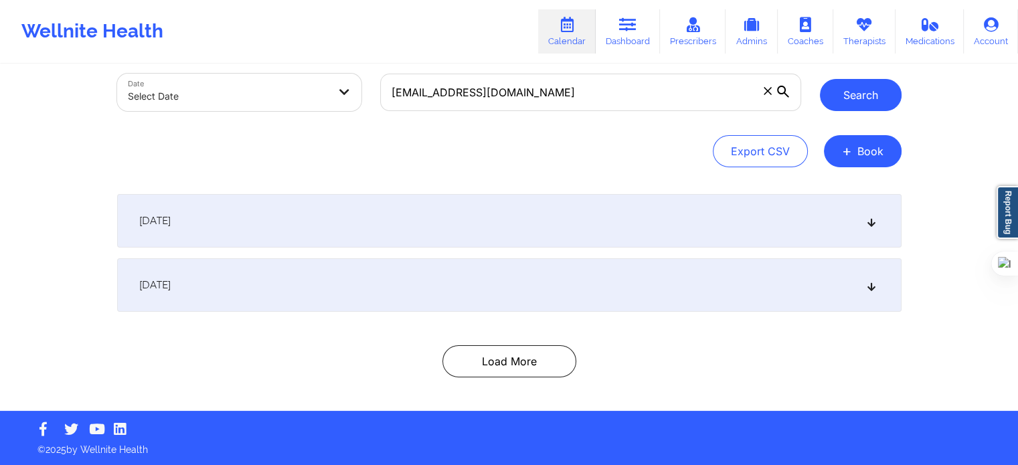
click at [839, 95] on button "Search" at bounding box center [861, 95] width 82 height 32
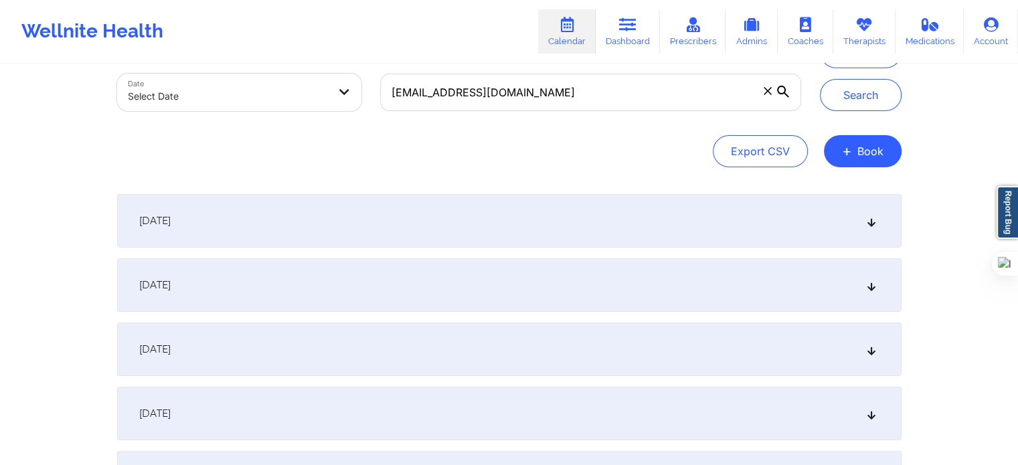
click at [541, 159] on div "Export CSV + Book" at bounding box center [509, 151] width 784 height 32
click at [548, 218] on div "September 26, 2025" at bounding box center [509, 221] width 784 height 54
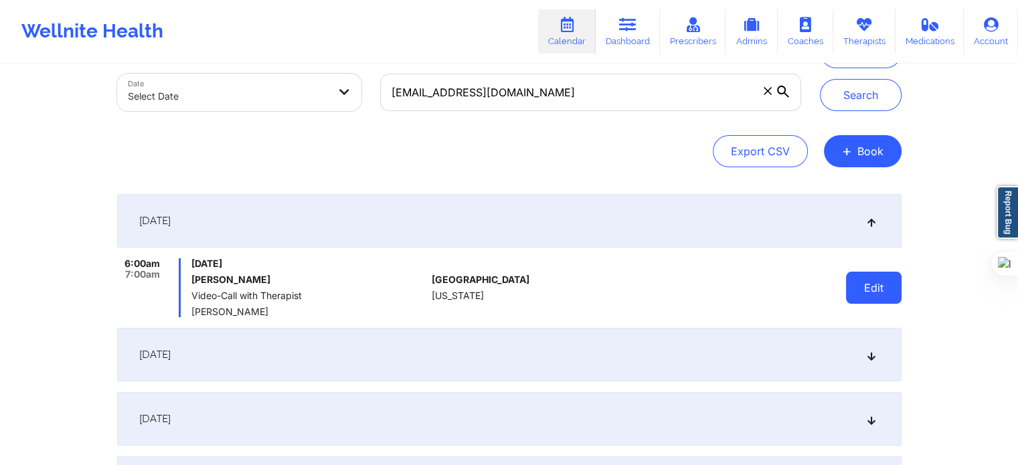
click at [853, 273] on button "Edit" at bounding box center [874, 288] width 56 height 32
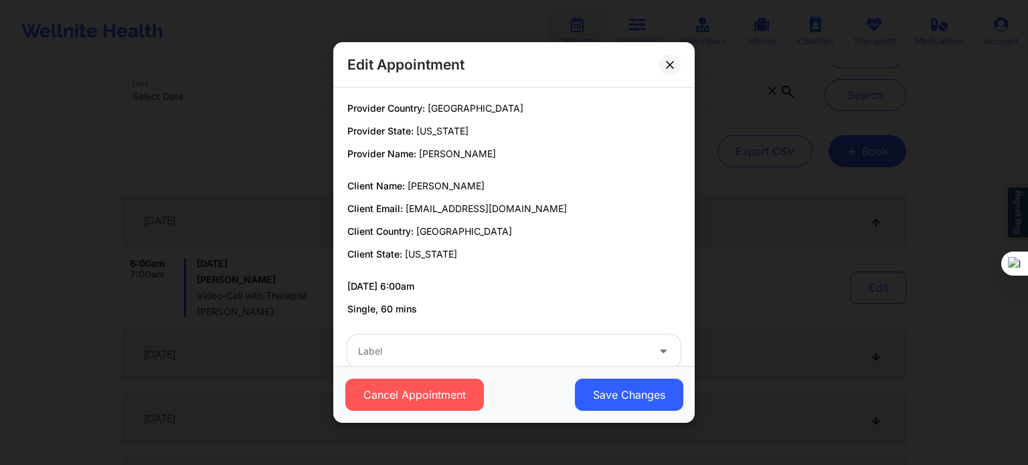
click at [434, 361] on div "Label" at bounding box center [497, 351] width 301 height 33
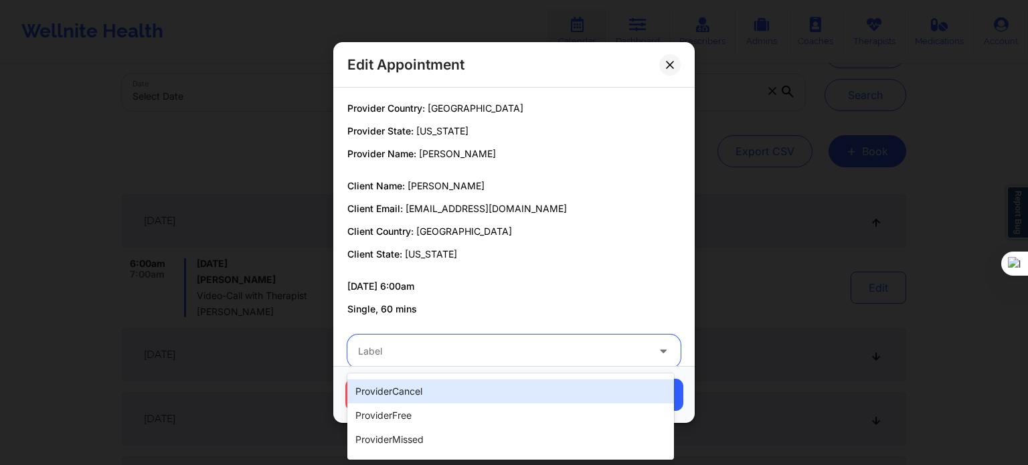
scroll to position [268, 0]
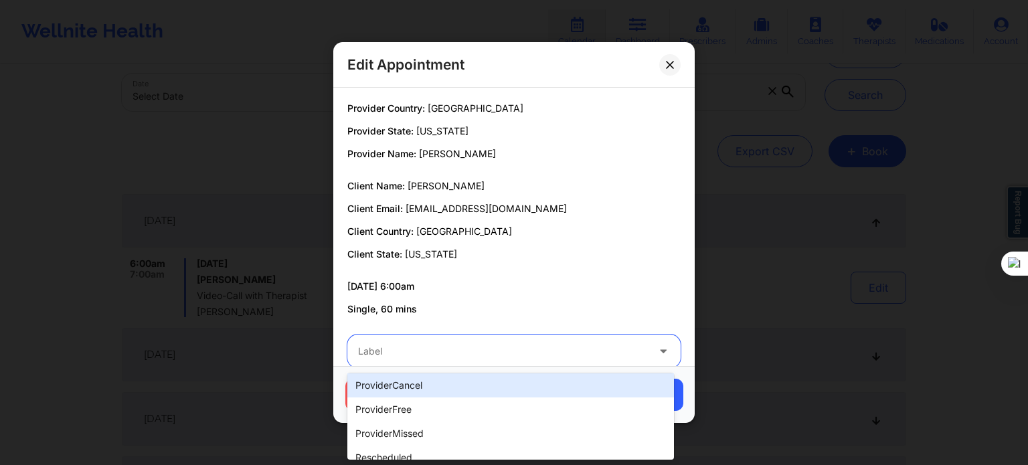
click at [481, 387] on div "providerCancel" at bounding box center [510, 385] width 327 height 24
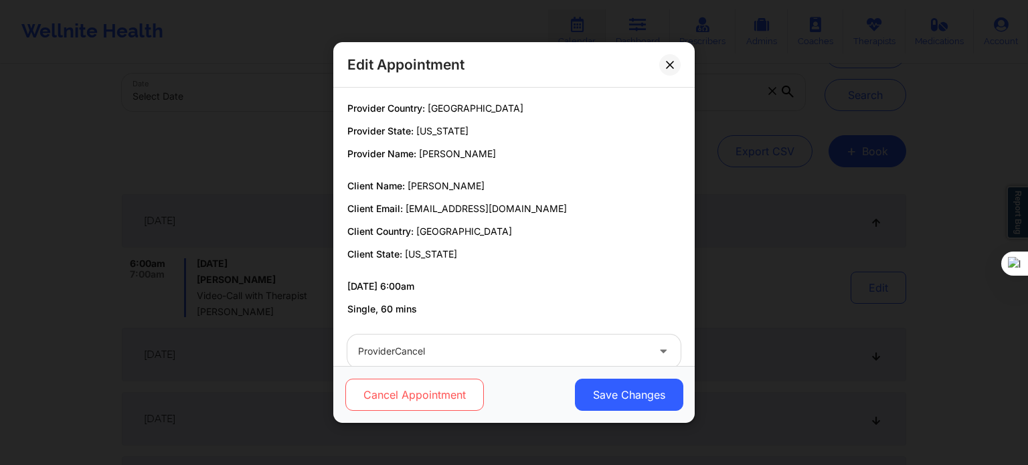
click at [434, 402] on button "Cancel Appointment" at bounding box center [414, 395] width 139 height 32
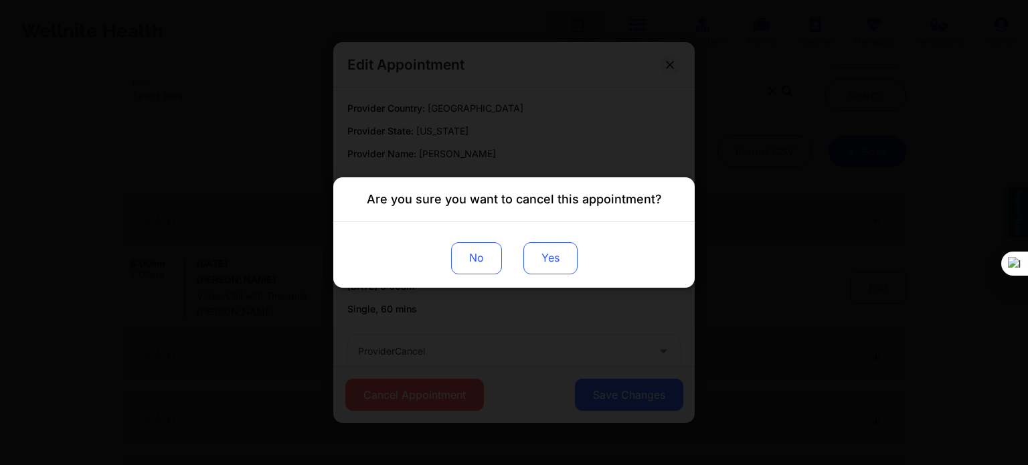
click at [541, 259] on button "Yes" at bounding box center [550, 258] width 54 height 32
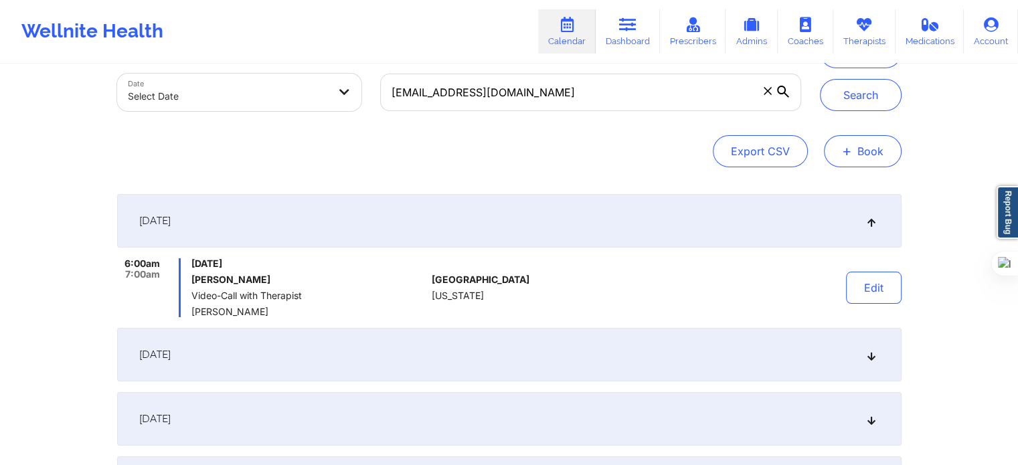
click at [847, 155] on span "+" at bounding box center [847, 150] width 10 height 7
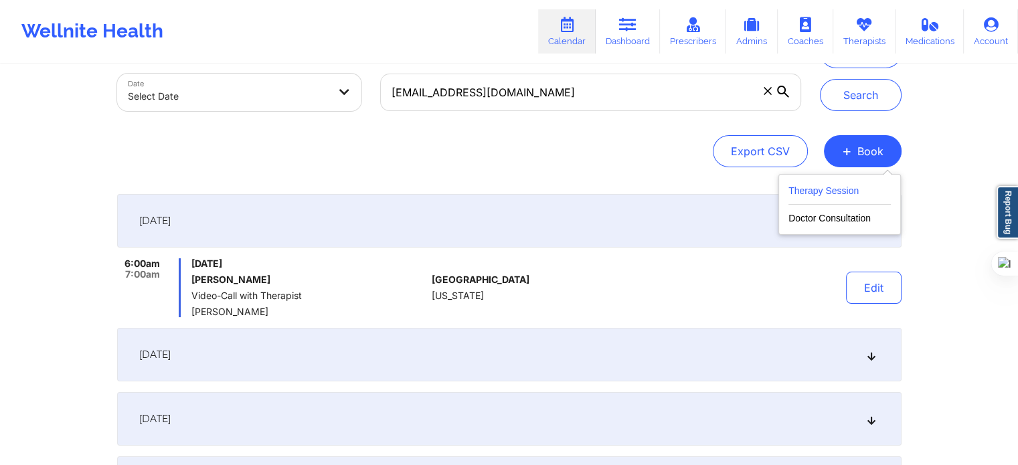
click at [833, 191] on button "Therapy Session" at bounding box center [839, 194] width 102 height 22
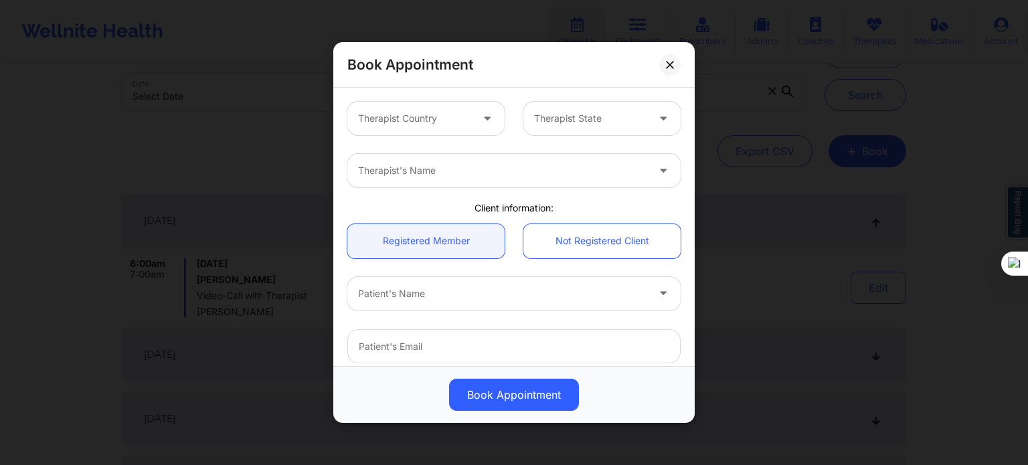
click at [468, 128] on div "Therapist Country" at bounding box center [409, 118] width 125 height 33
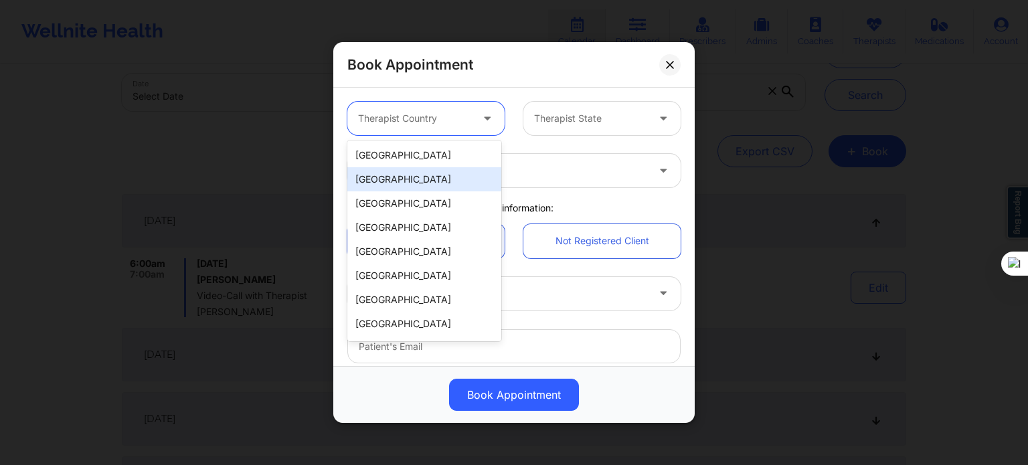
click at [424, 169] on div "[GEOGRAPHIC_DATA]" at bounding box center [424, 179] width 154 height 24
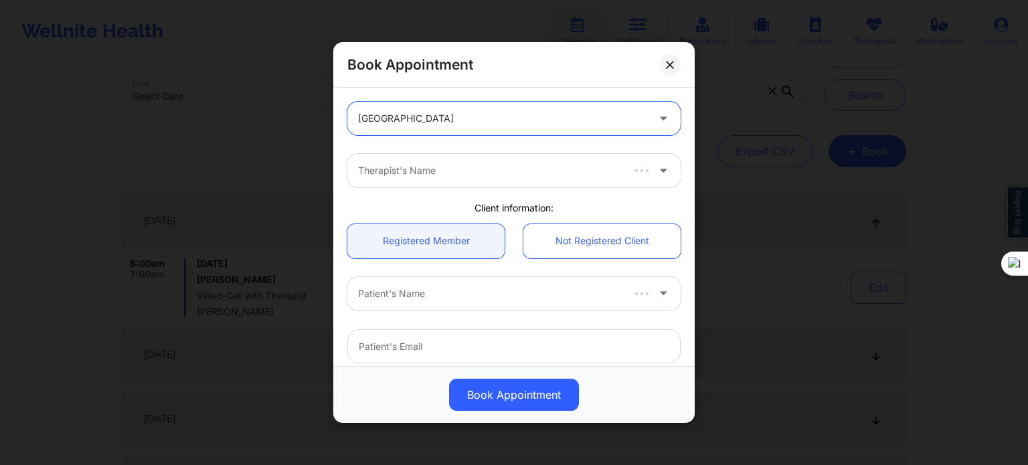
click at [432, 123] on div at bounding box center [502, 118] width 289 height 16
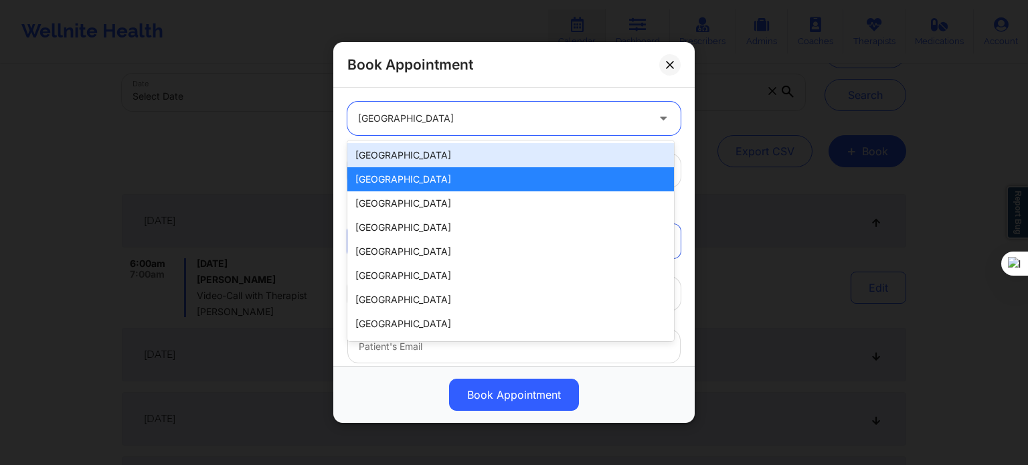
click at [428, 157] on div "[GEOGRAPHIC_DATA]" at bounding box center [510, 155] width 327 height 24
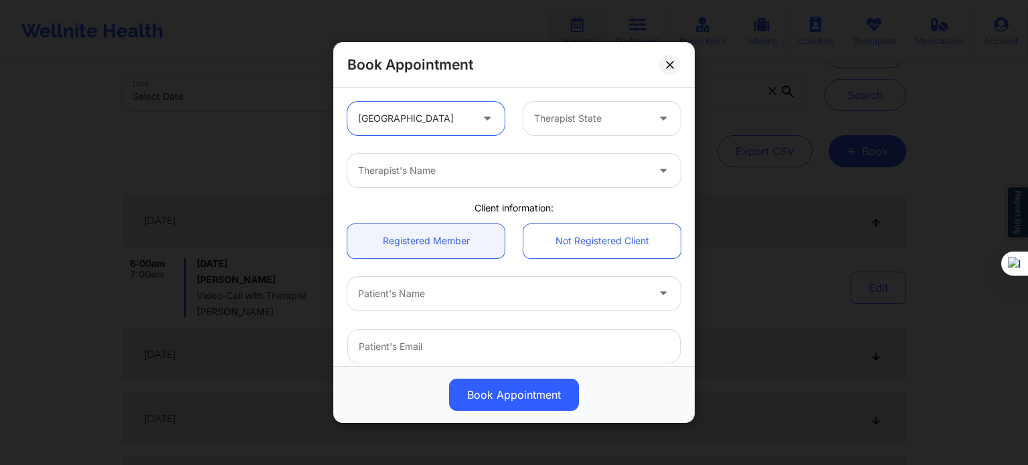
click at [594, 126] on div at bounding box center [590, 118] width 113 height 16
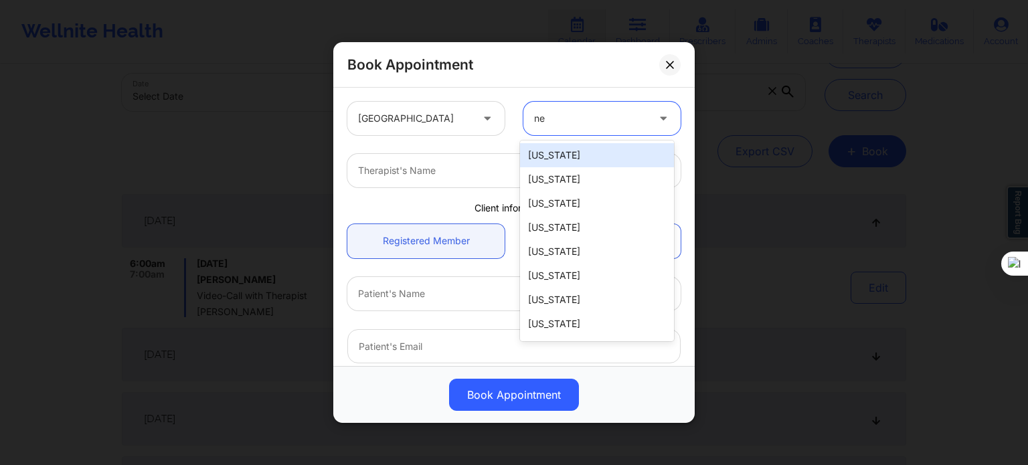
type input "new"
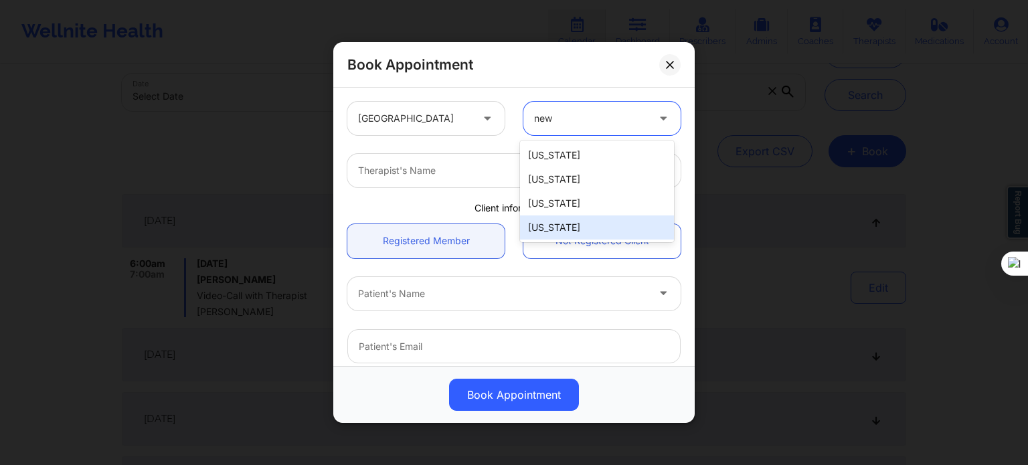
click at [580, 224] on div "[US_STATE]" at bounding box center [597, 228] width 154 height 24
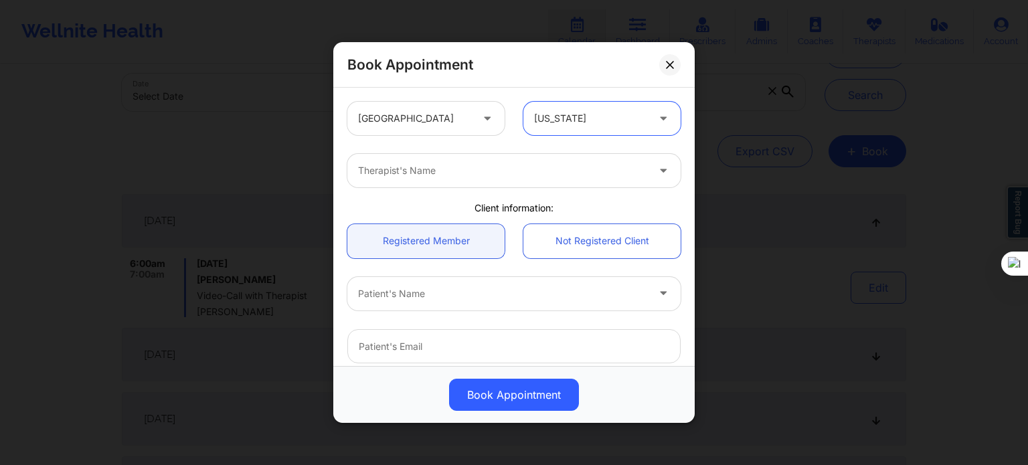
click at [458, 179] on div "Therapist's Name" at bounding box center [497, 170] width 301 height 33
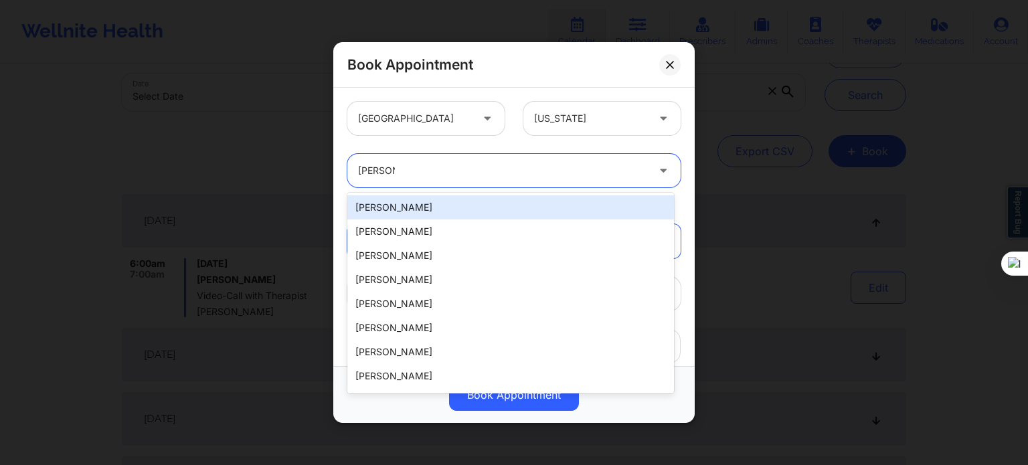
type input "[PERSON_NAME]"
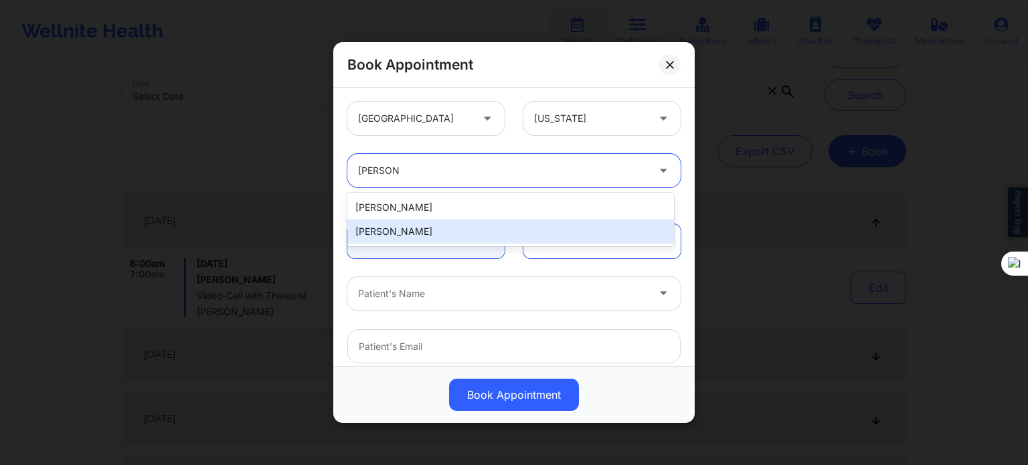
click at [458, 231] on div "[PERSON_NAME]" at bounding box center [510, 232] width 327 height 24
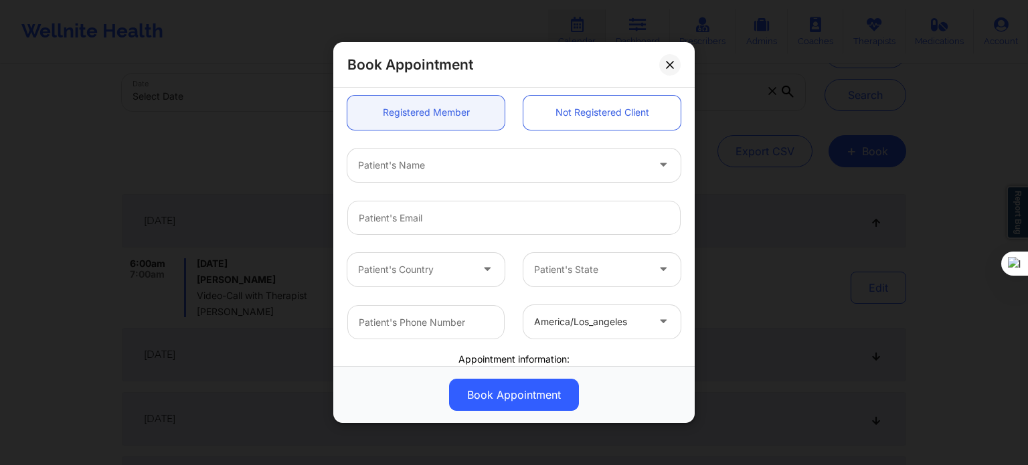
scroll to position [134, 0]
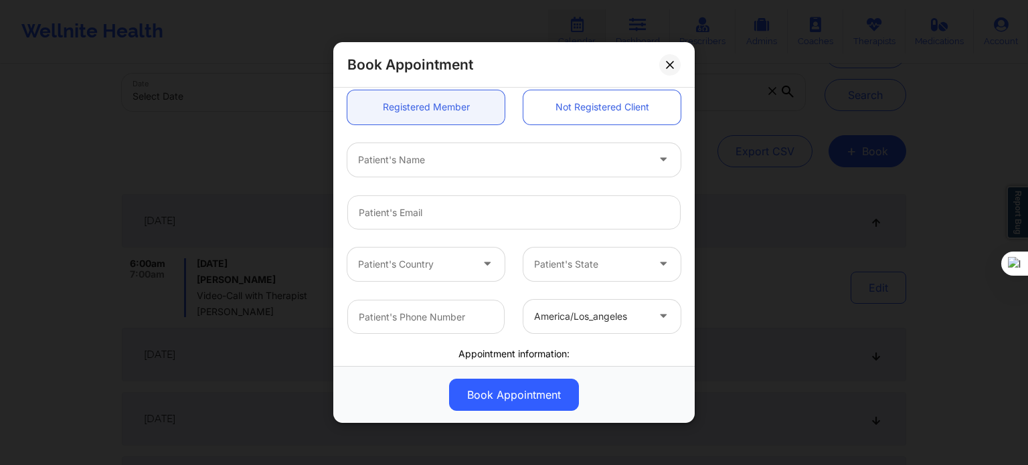
click at [441, 169] on div "Patient's Name" at bounding box center [497, 159] width 301 height 33
type input "cameron ma"
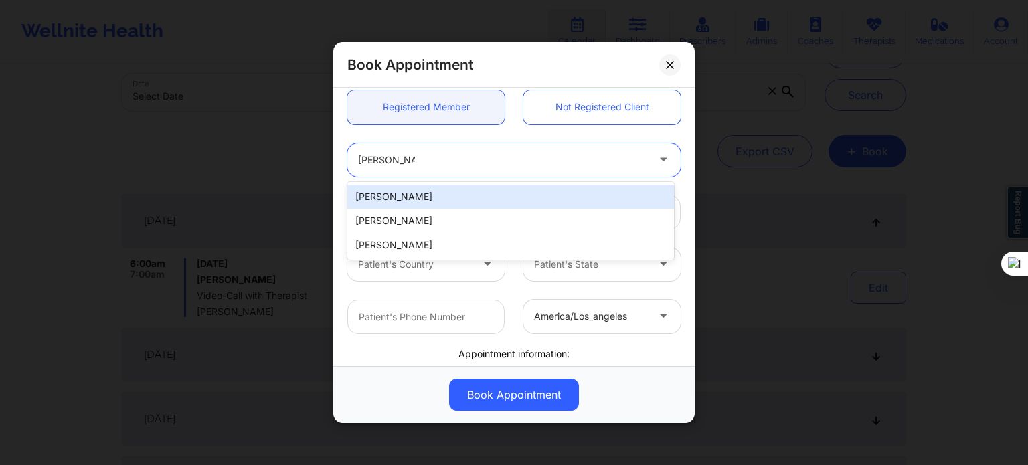
click at [436, 191] on div "[PERSON_NAME]" at bounding box center [510, 197] width 327 height 24
type input "[EMAIL_ADDRESS][DOMAIN_NAME]"
type input "[PHONE_NUMBER]"
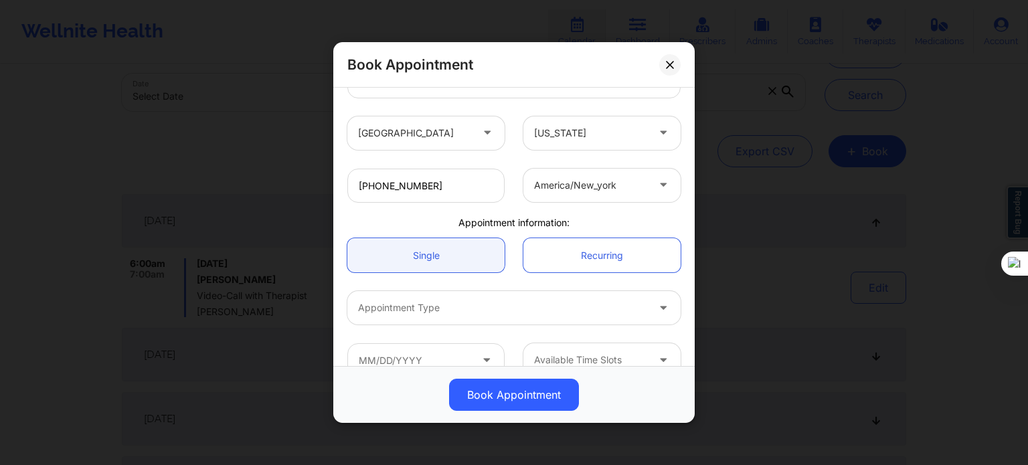
scroll to position [268, 0]
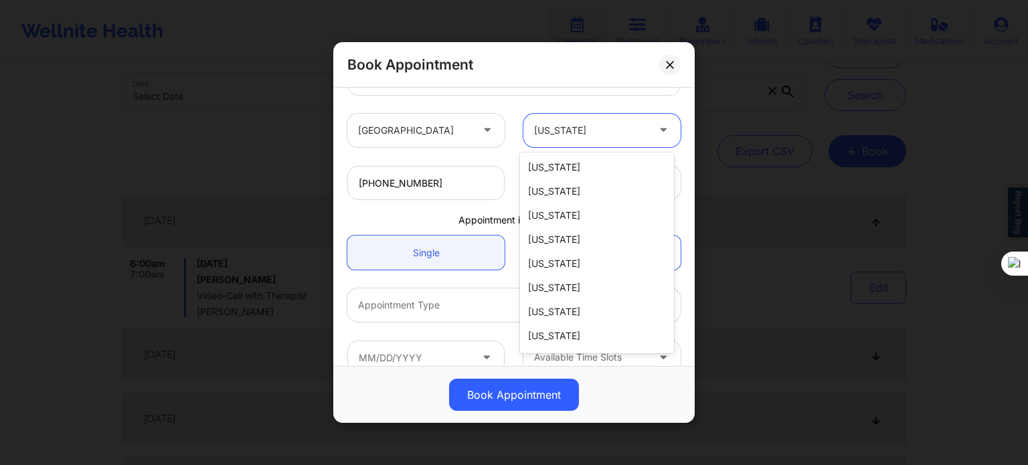
click at [551, 133] on div at bounding box center [590, 130] width 113 height 16
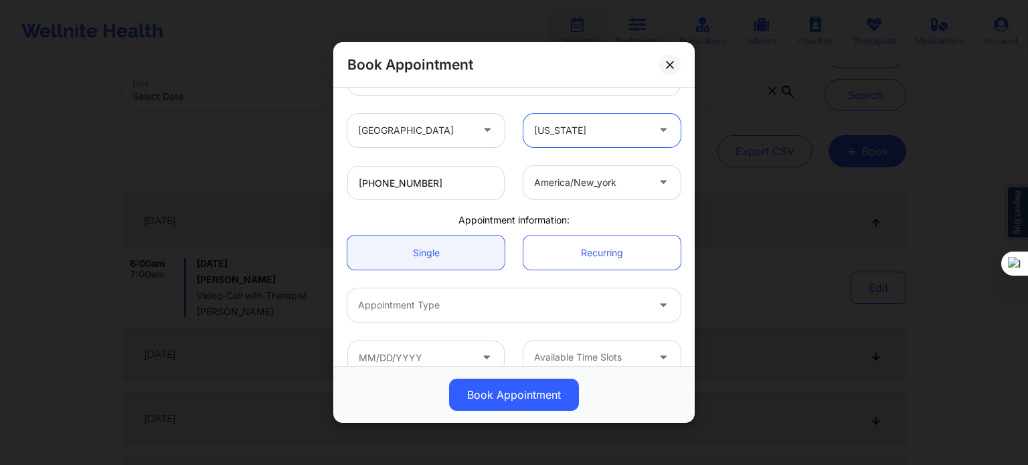
click at [611, 173] on div "america/new_york" at bounding box center [590, 182] width 113 height 33
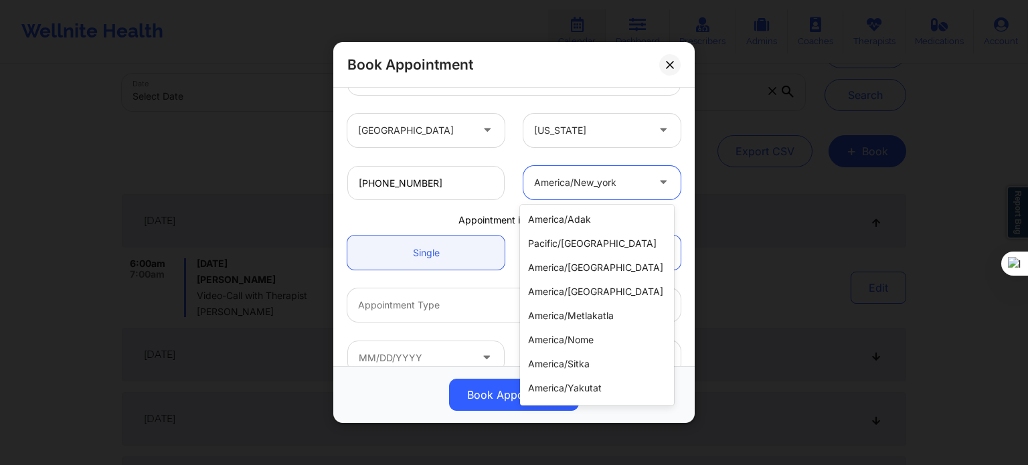
click at [515, 157] on div "+1561-634-0250 29 results available. Use Up and Down to choose options, press E…" at bounding box center [514, 183] width 352 height 52
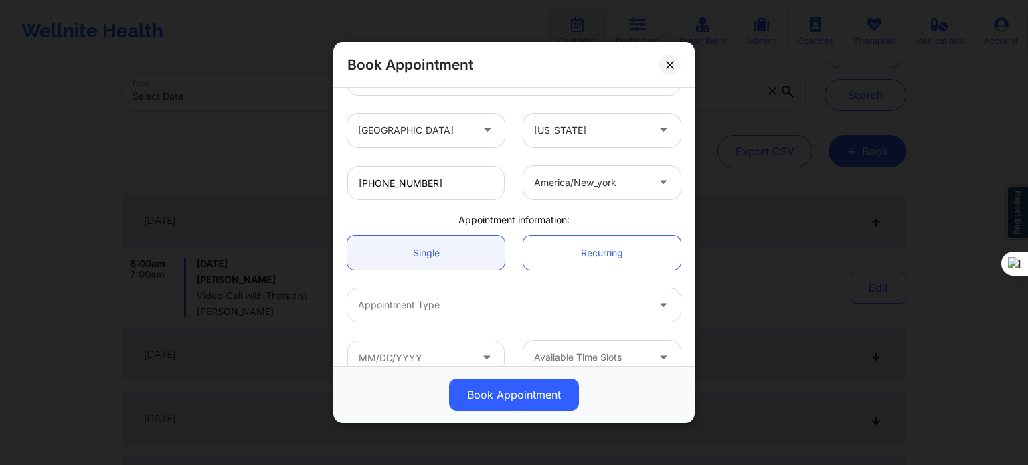
scroll to position [289, 0]
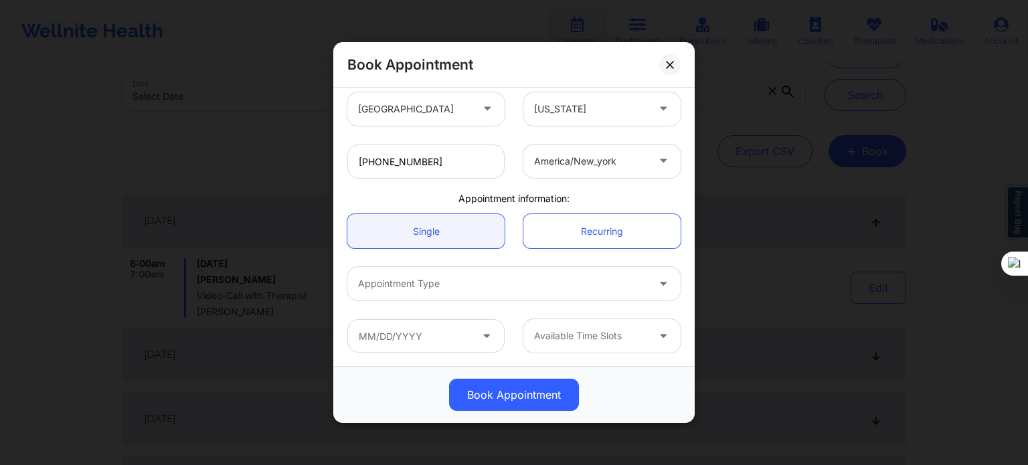
click at [525, 288] on div at bounding box center [502, 284] width 289 height 16
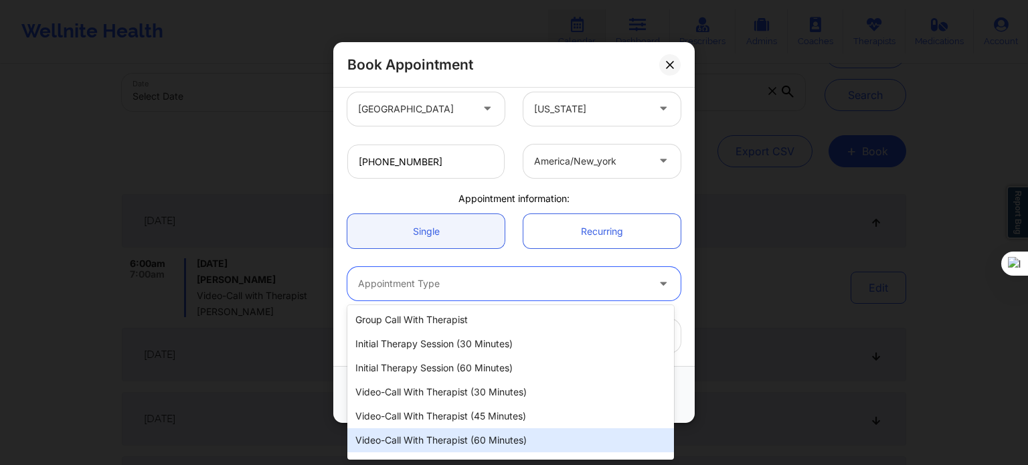
click at [494, 440] on div "Video-Call with Therapist (60 minutes)" at bounding box center [510, 440] width 327 height 24
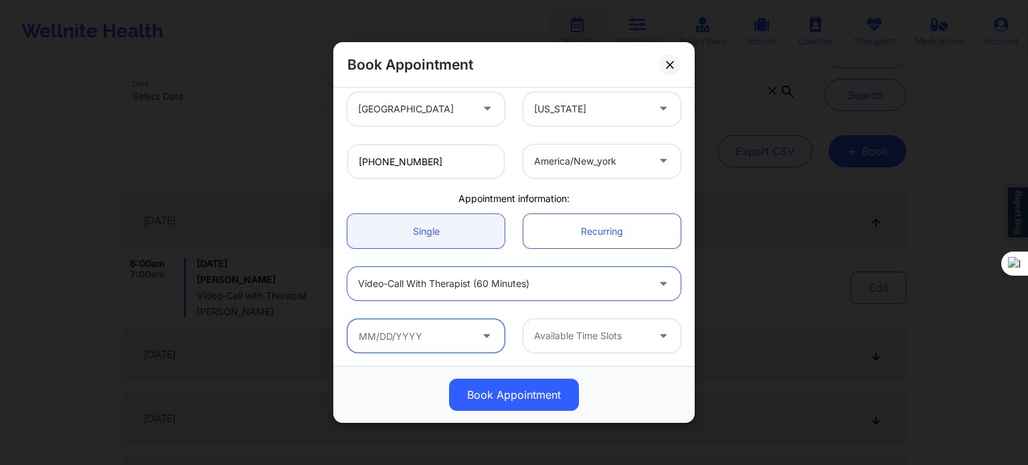
click at [458, 339] on input "text" at bounding box center [425, 335] width 157 height 33
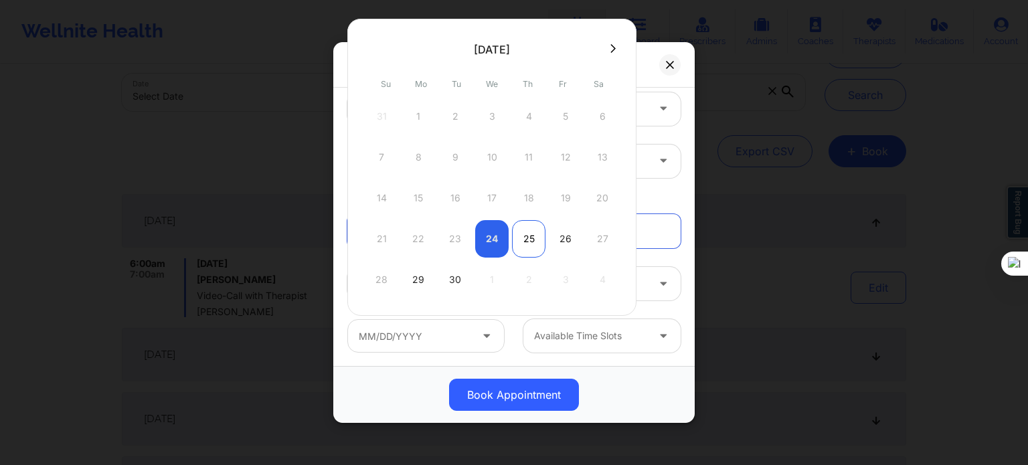
click at [522, 234] on div "25" at bounding box center [528, 238] width 33 height 37
type input "[DATE]"
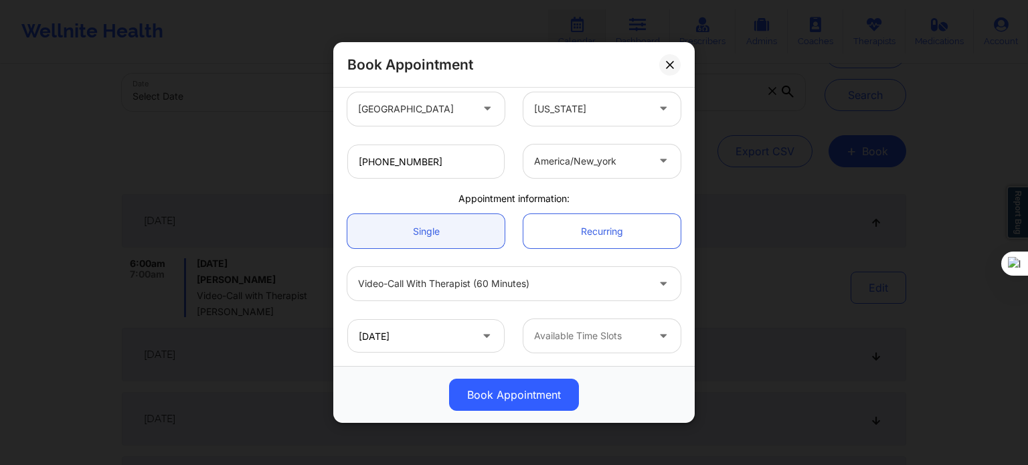
click at [601, 336] on div at bounding box center [590, 336] width 113 height 16
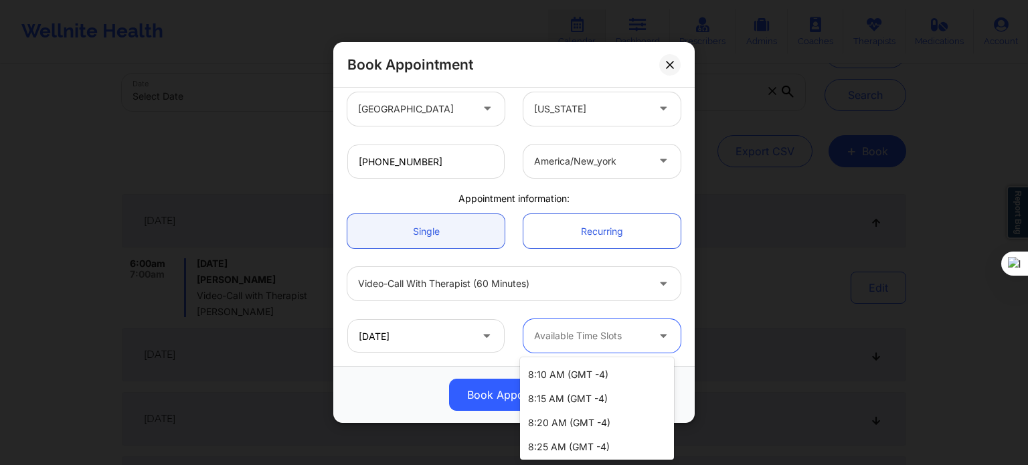
scroll to position [0, 0]
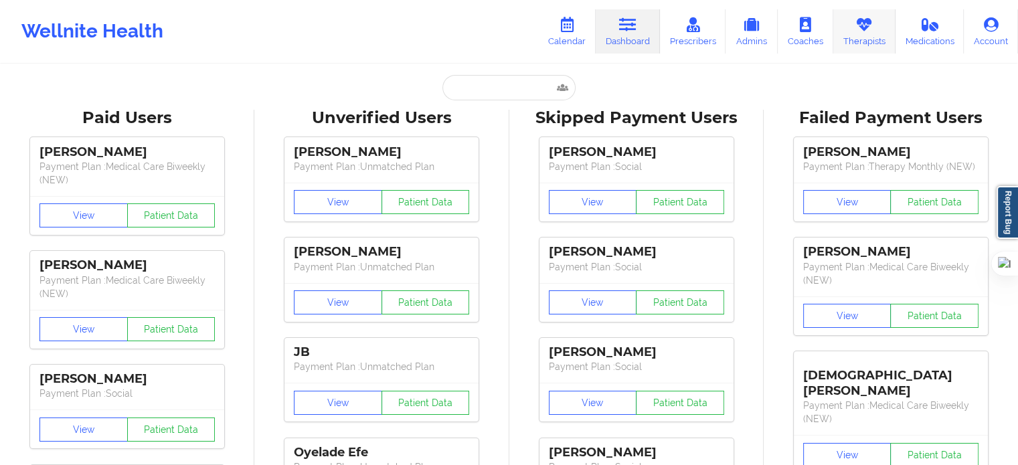
click at [875, 27] on link "Therapists" at bounding box center [864, 31] width 62 height 44
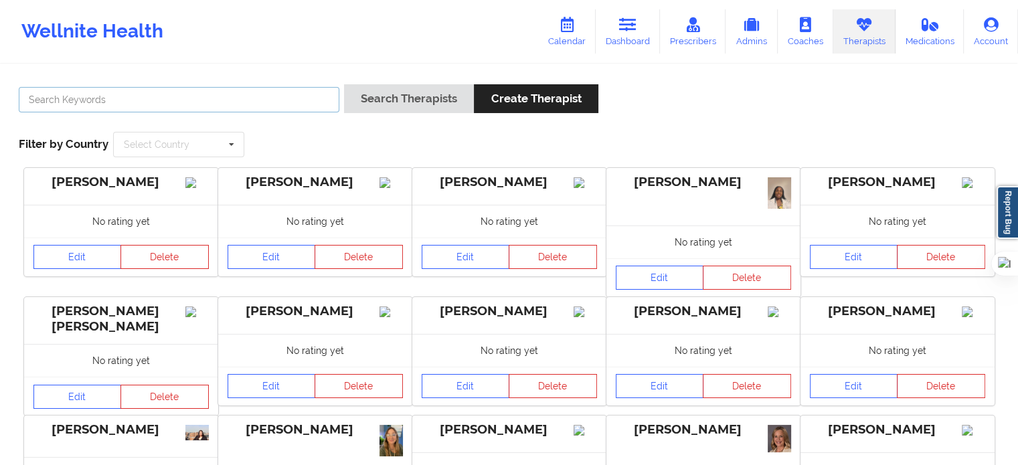
click at [279, 96] on input "text" at bounding box center [179, 99] width 321 height 25
type input "[PERSON_NAME] [PERSON_NAME]"
click at [344, 84] on button "Search Therapists" at bounding box center [409, 98] width 130 height 29
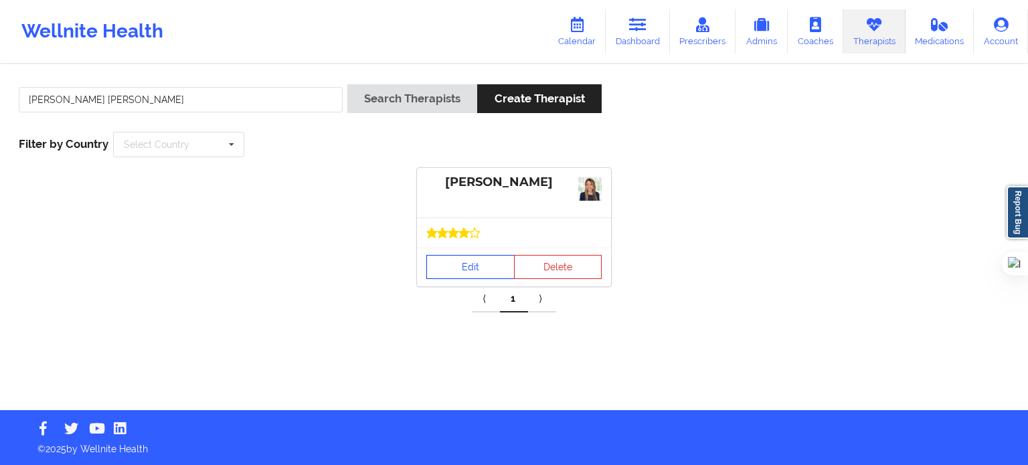
click at [485, 264] on link "Edit" at bounding box center [470, 267] width 88 height 24
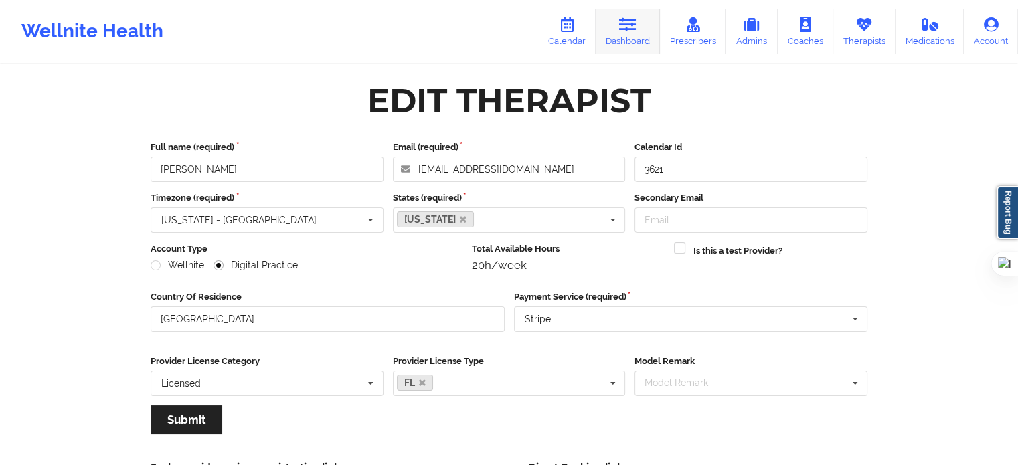
click at [622, 31] on icon at bounding box center [627, 24] width 17 height 15
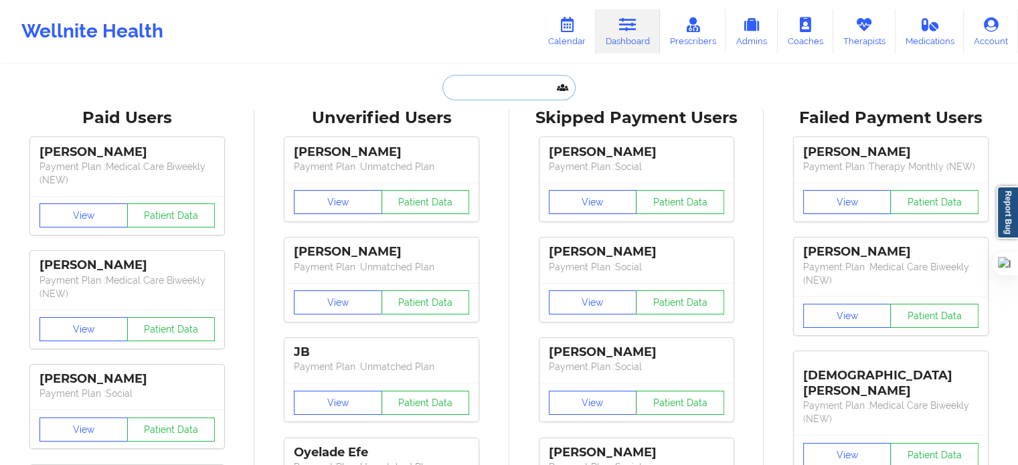
click at [466, 90] on input "text" at bounding box center [508, 87] width 133 height 25
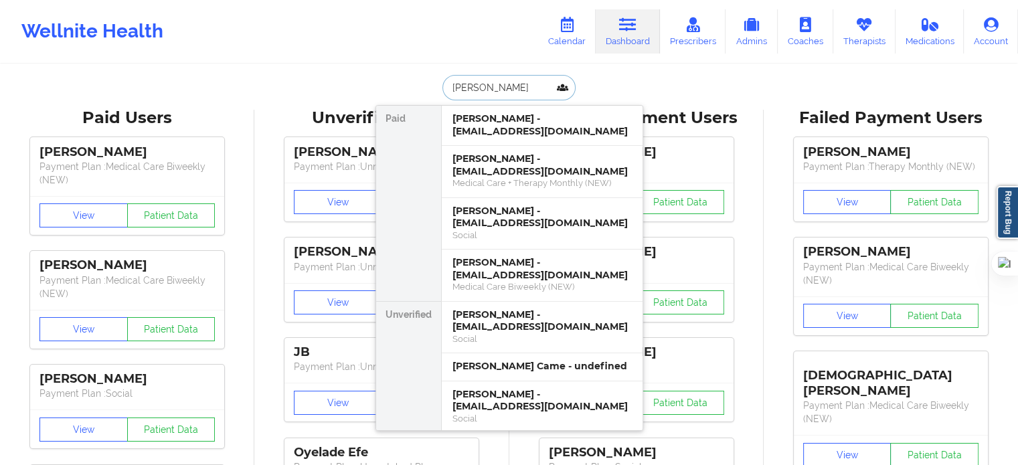
type input "[PERSON_NAME]"
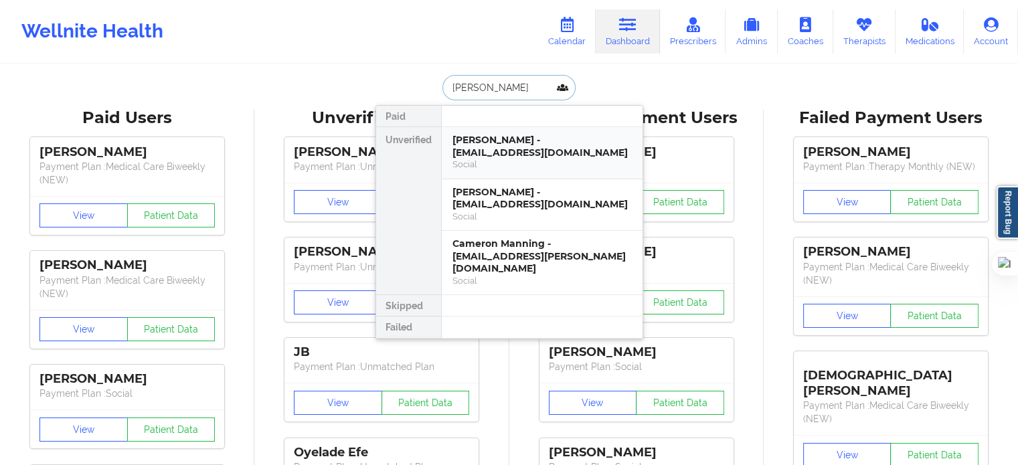
click at [502, 160] on div "Social" at bounding box center [541, 164] width 179 height 11
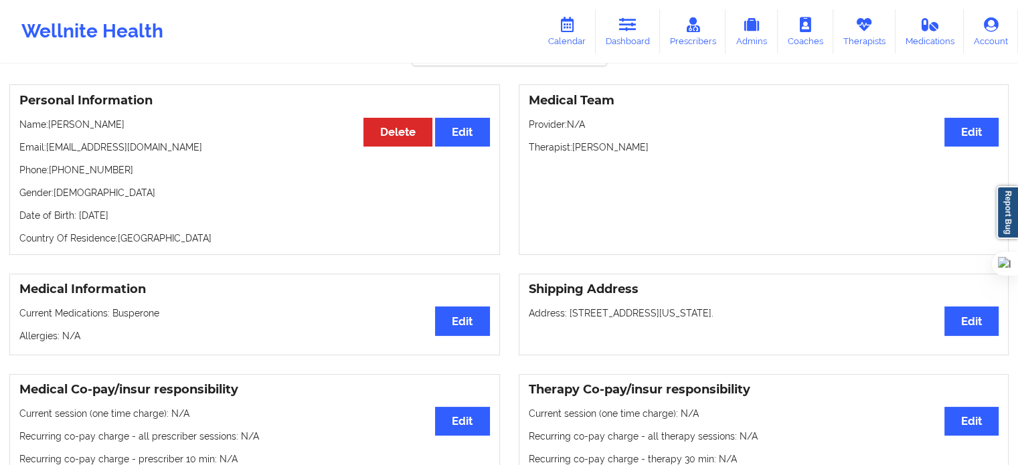
scroll to position [86, 0]
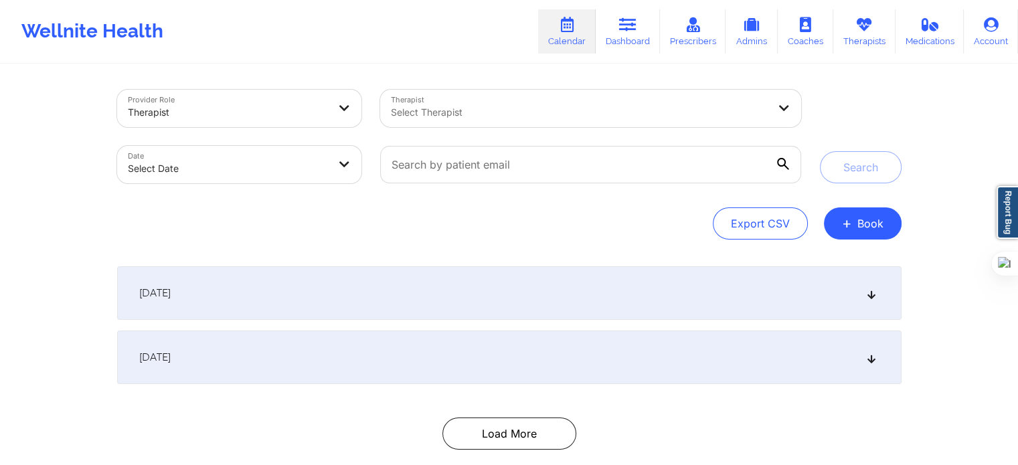
click at [490, 108] on div at bounding box center [579, 112] width 377 height 16
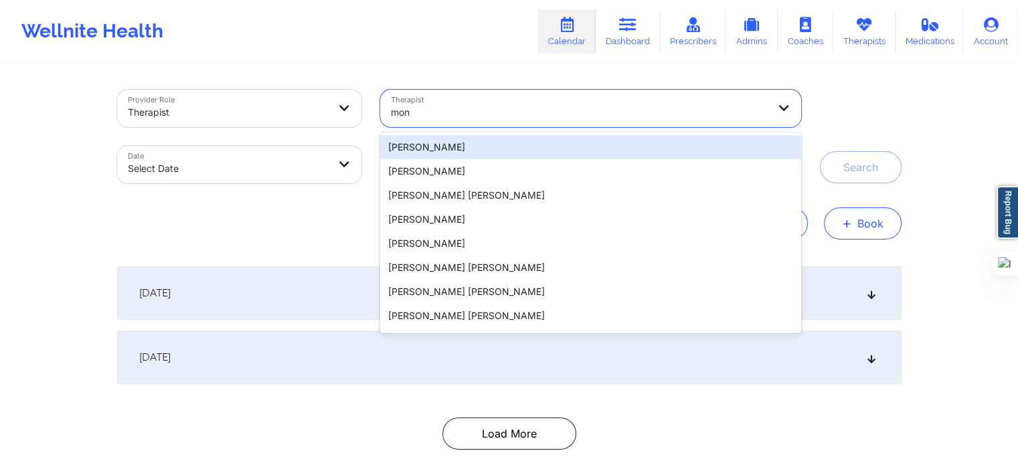
type input "mon"
click at [867, 220] on button "+ Book" at bounding box center [863, 223] width 78 height 32
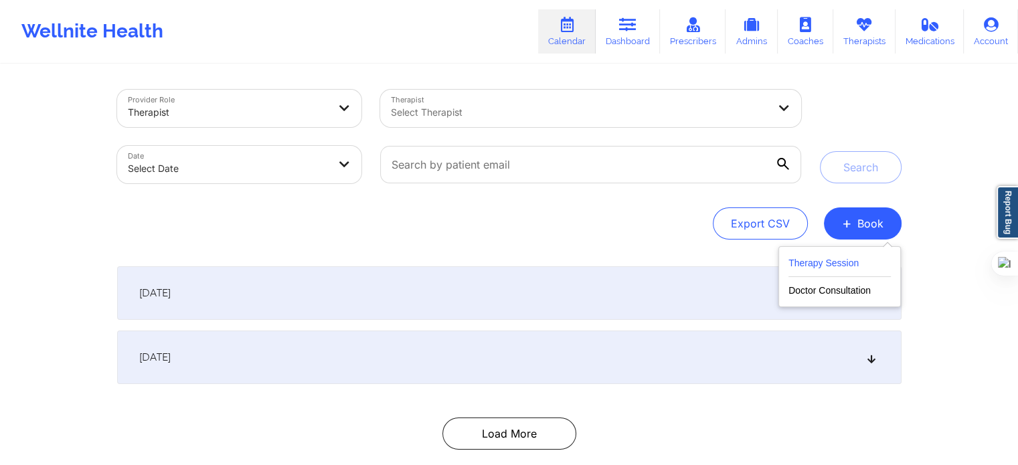
click at [833, 272] on button "Therapy Session" at bounding box center [839, 266] width 102 height 22
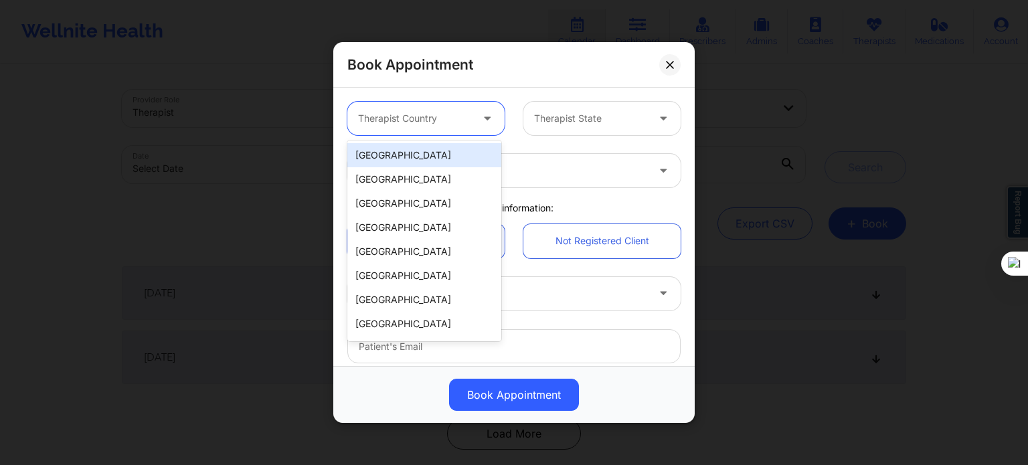
click at [474, 123] on div at bounding box center [488, 118] width 32 height 33
click at [444, 156] on div "[GEOGRAPHIC_DATA]" at bounding box center [424, 155] width 154 height 24
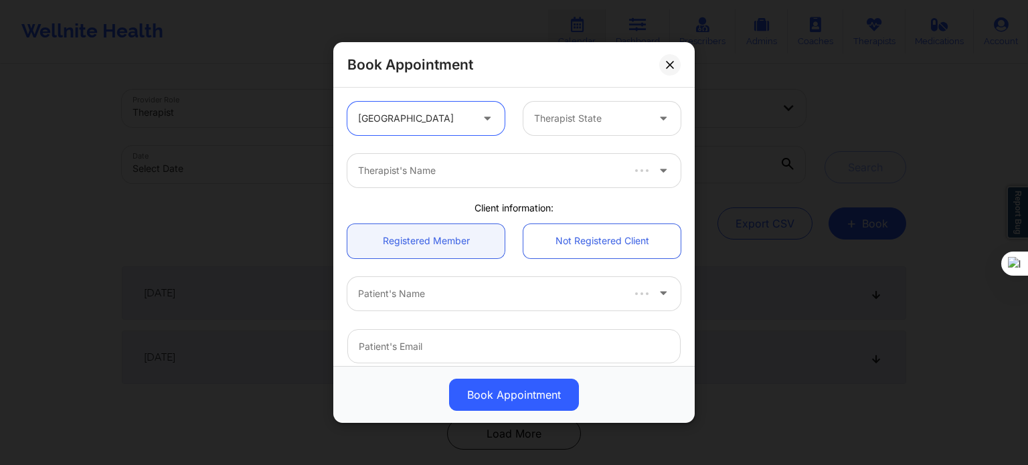
click at [545, 118] on div at bounding box center [590, 118] width 113 height 16
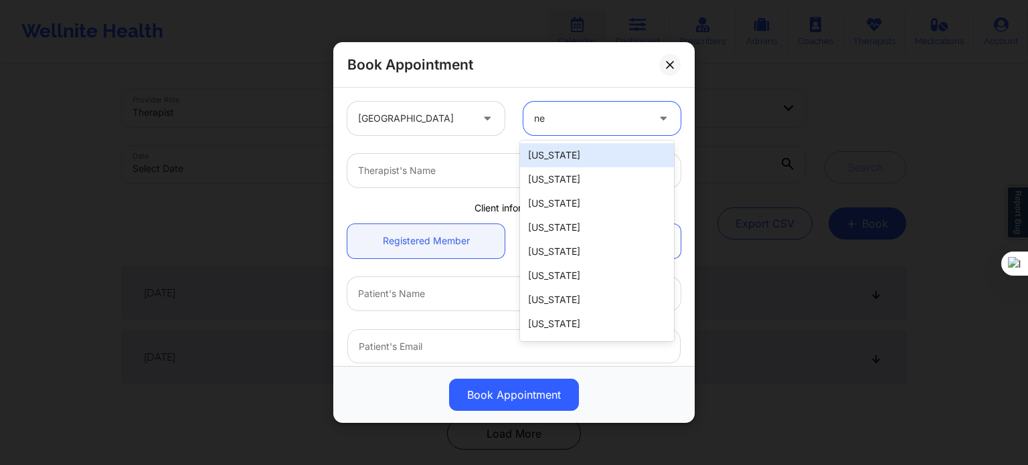
type input "new"
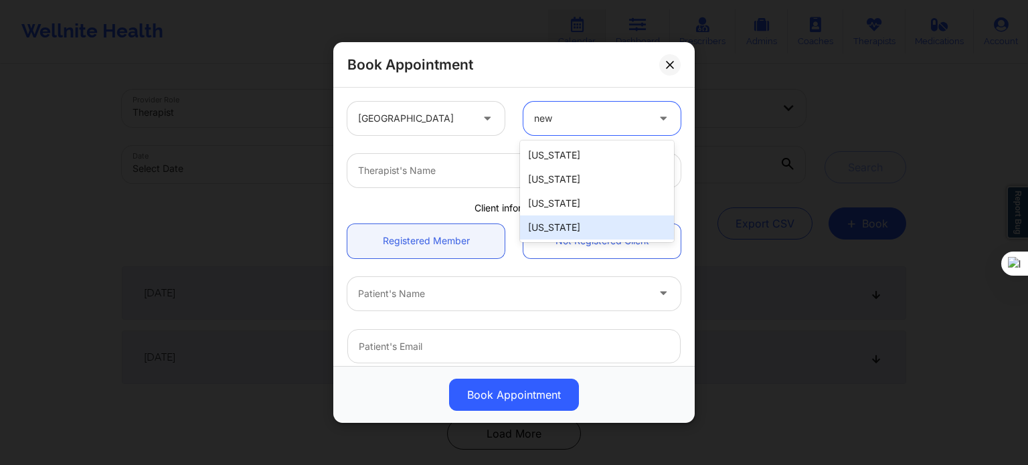
click at [549, 224] on div "[US_STATE]" at bounding box center [597, 228] width 154 height 24
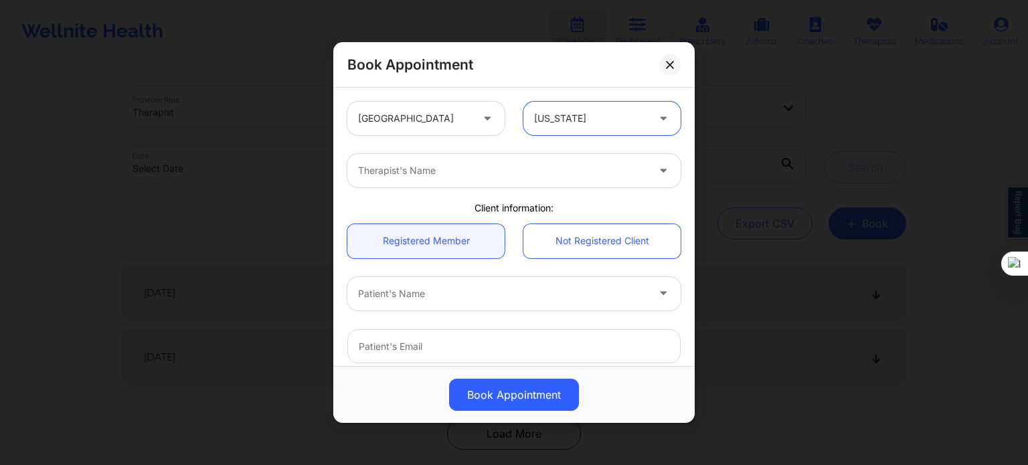
click at [446, 179] on div "Therapist's Name" at bounding box center [497, 170] width 301 height 33
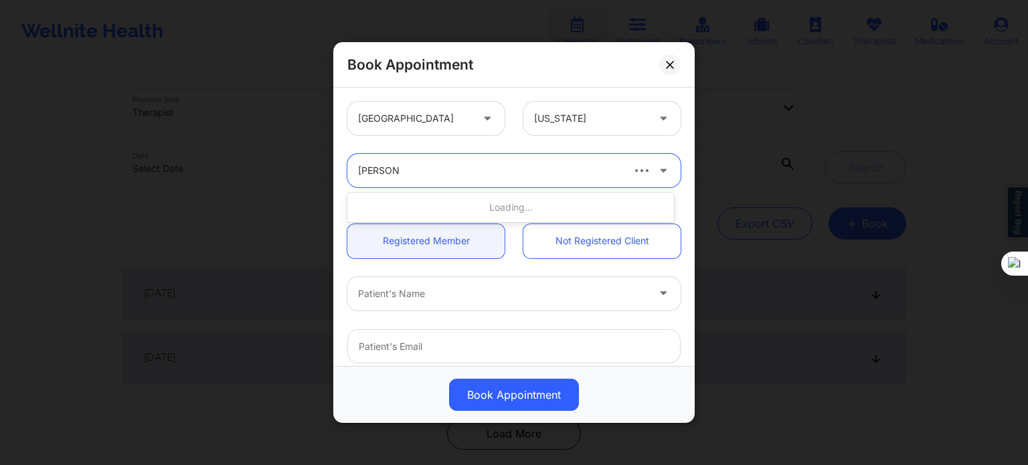
type input "[PERSON_NAME] sa"
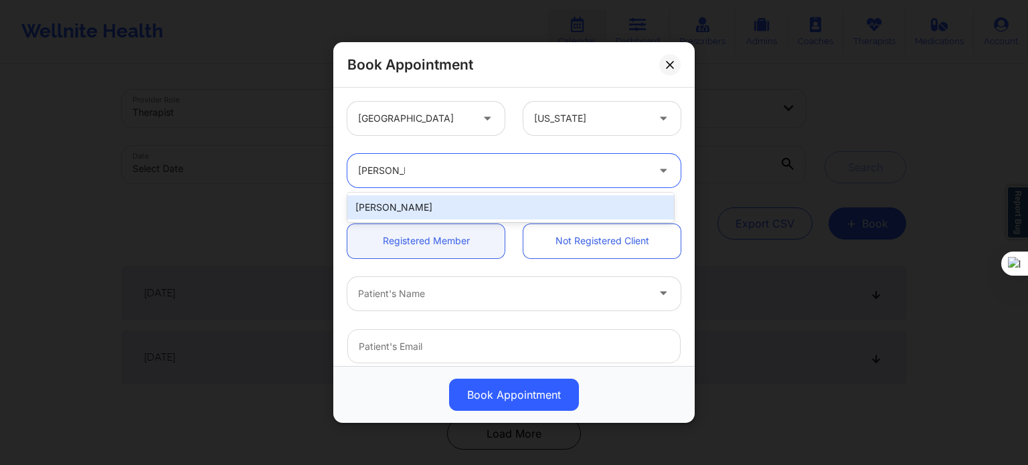
click at [456, 200] on div "[PERSON_NAME]" at bounding box center [510, 207] width 327 height 24
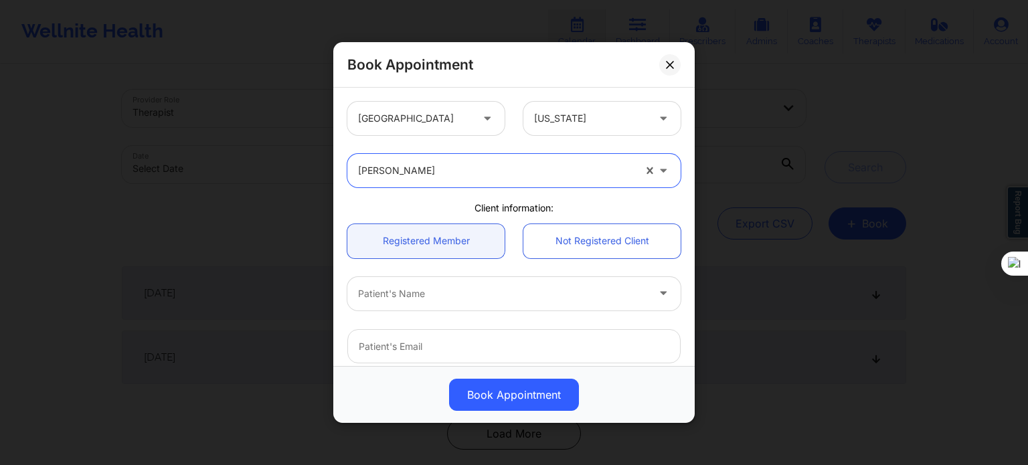
click at [429, 296] on div at bounding box center [502, 294] width 289 height 16
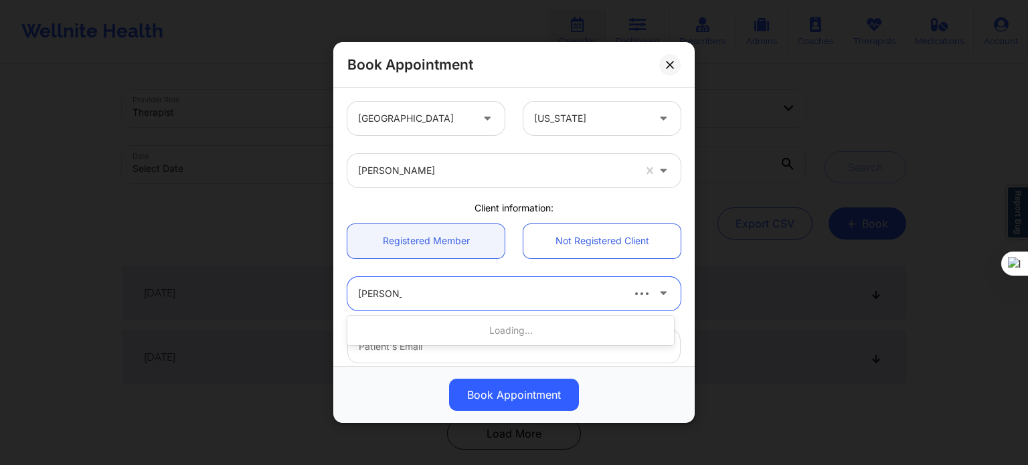
type input "[PERSON_NAME]"
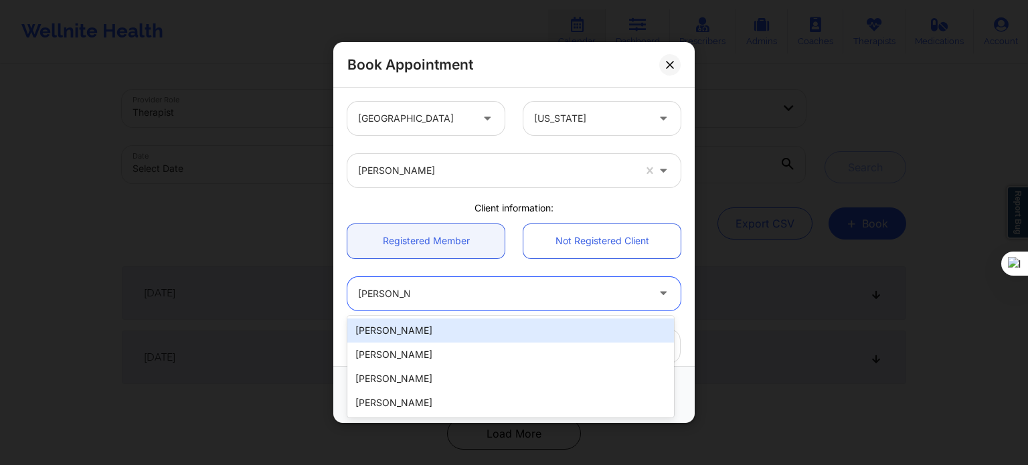
click at [453, 327] on div "[PERSON_NAME]" at bounding box center [510, 331] width 327 height 24
type input "[EMAIL_ADDRESS][DOMAIN_NAME]"
type input "[PHONE_NUMBER]"
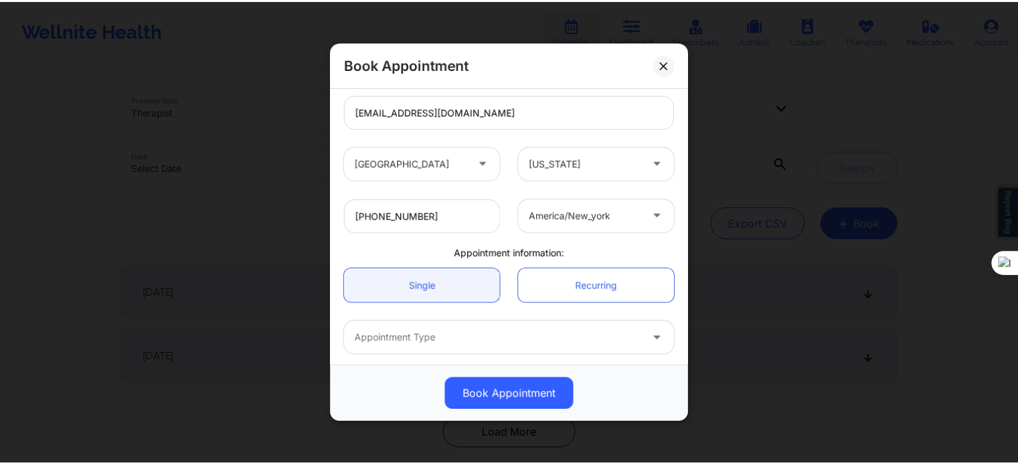
scroll to position [289, 0]
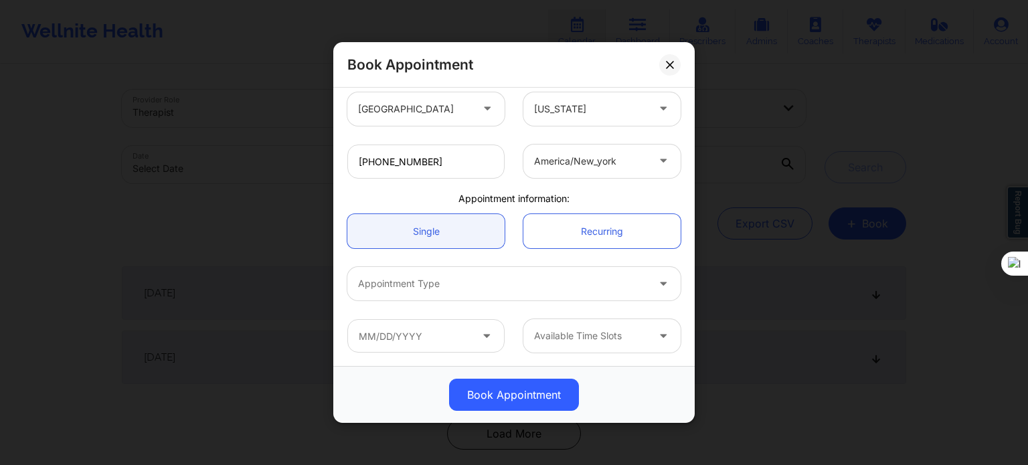
click at [434, 290] on div at bounding box center [502, 284] width 289 height 16
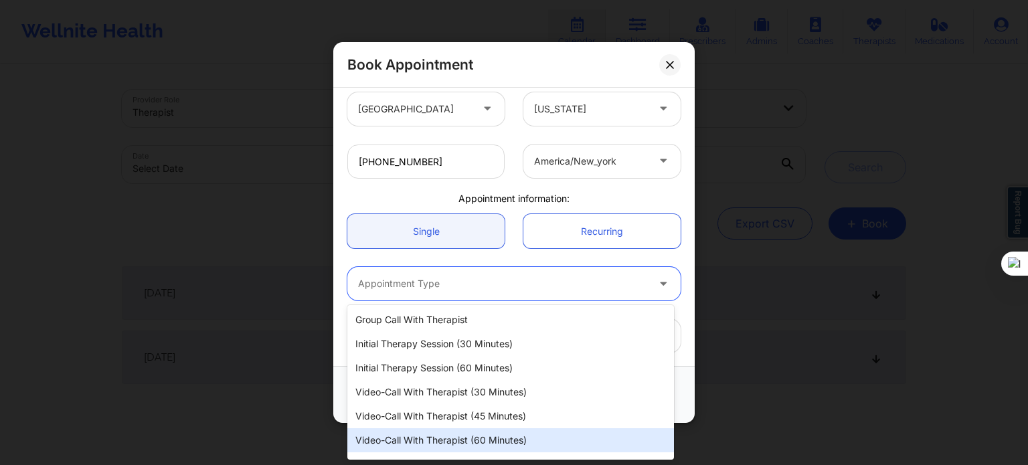
click at [476, 447] on div "Video-Call with Therapist (60 minutes)" at bounding box center [510, 440] width 327 height 24
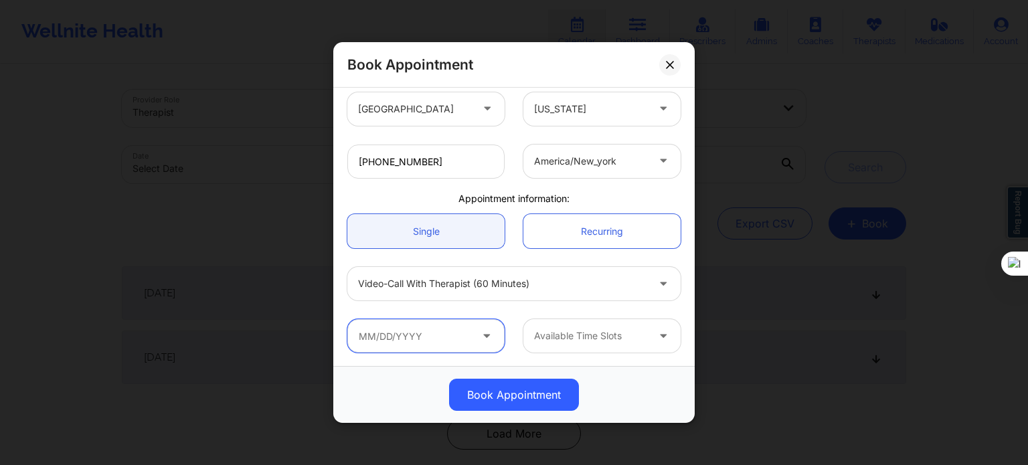
click at [406, 329] on input "text" at bounding box center [425, 335] width 157 height 33
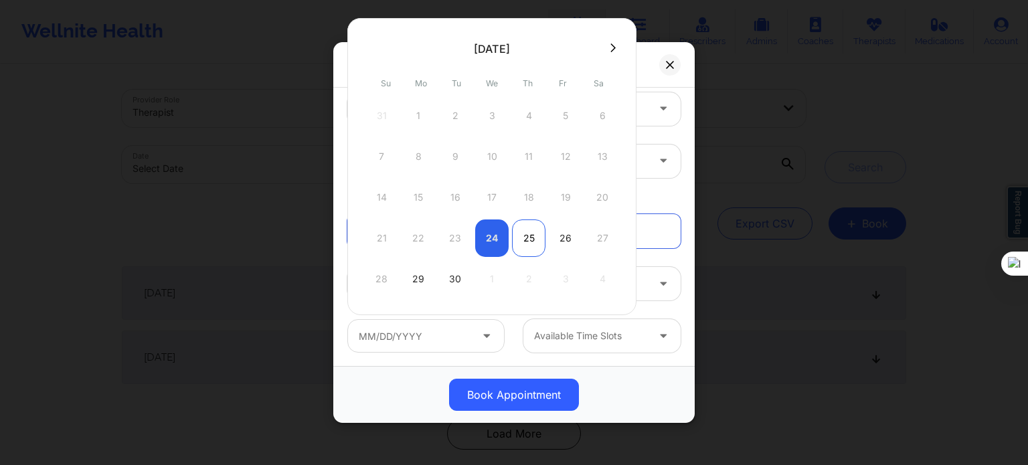
click at [532, 235] on div "25" at bounding box center [528, 238] width 33 height 37
type input "[DATE]"
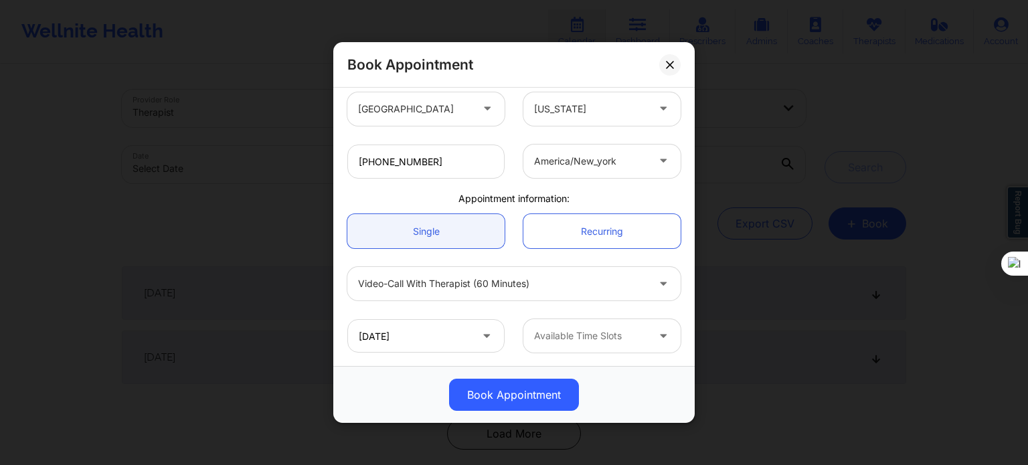
click at [576, 338] on div at bounding box center [590, 336] width 113 height 16
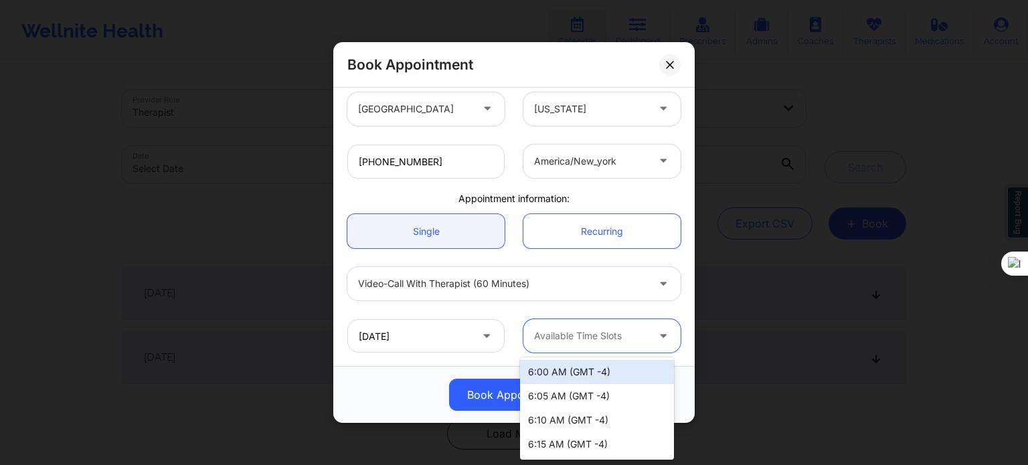
click at [571, 369] on div "6:00 AM (GMT -4)" at bounding box center [597, 372] width 154 height 24
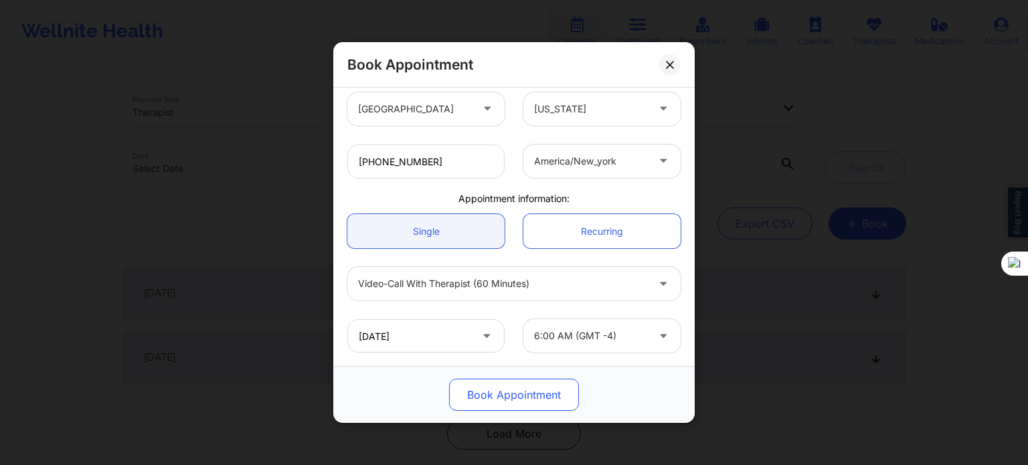
click at [527, 389] on button "Book Appointment" at bounding box center [514, 395] width 130 height 32
